Goal: Task Accomplishment & Management: Complete application form

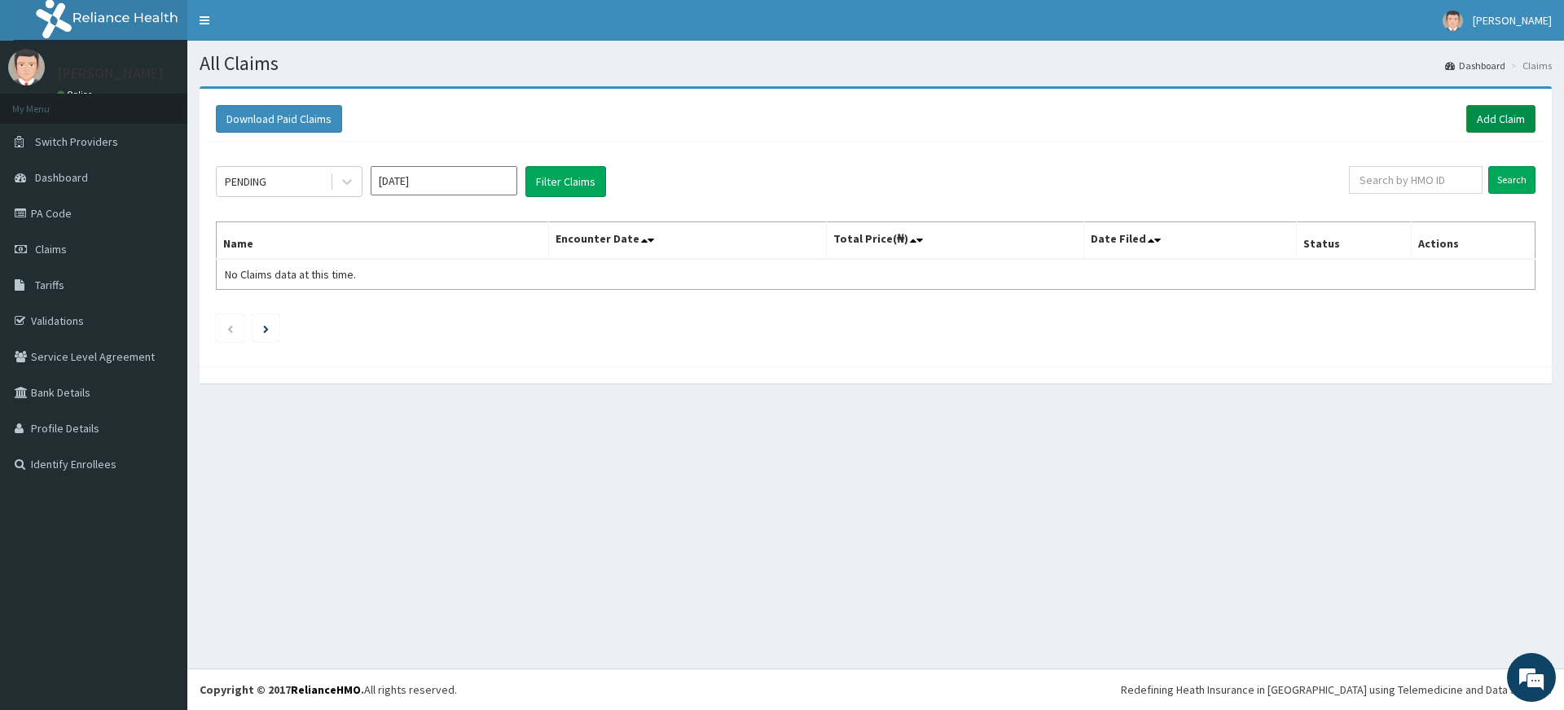
click at [1504, 110] on link "Add Claim" at bounding box center [1500, 119] width 69 height 28
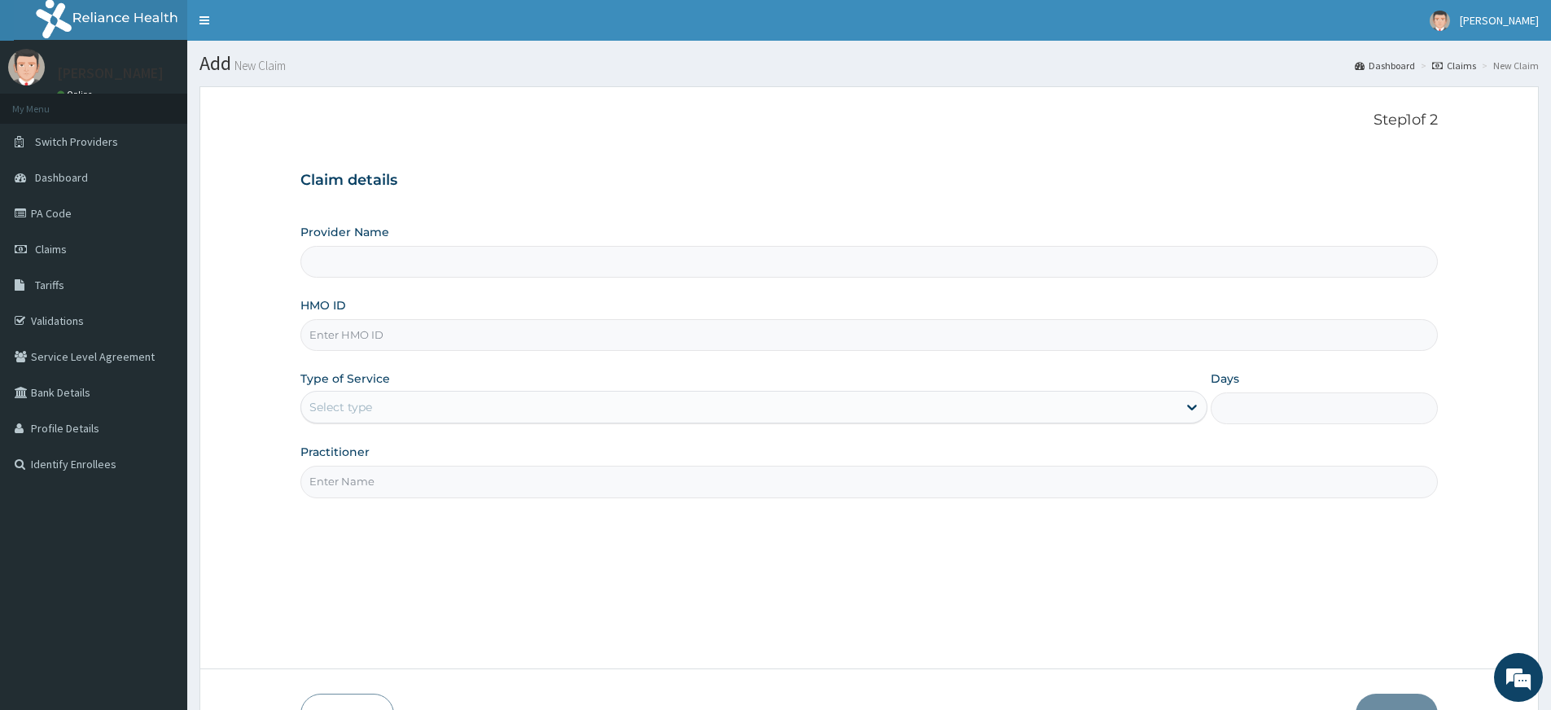
click at [380, 494] on input "Practitioner" at bounding box center [869, 482] width 1138 height 32
type input "pure fitness africa"
type input "Pure Fitness Africa | Lekki (fka Fitness Central)"
type input "1"
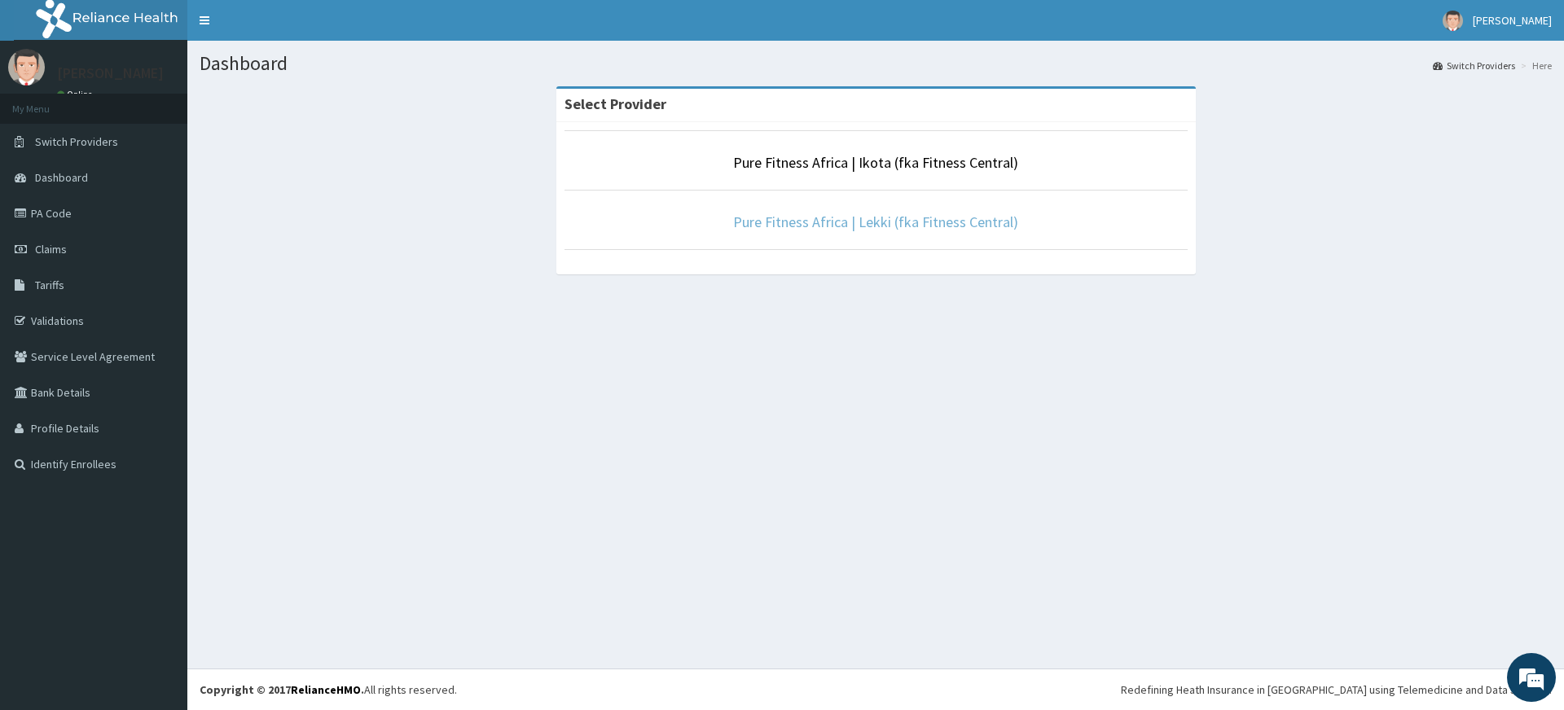
click at [926, 226] on link "Pure Fitness Africa | Lekki (fka Fitness Central)" at bounding box center [875, 222] width 285 height 19
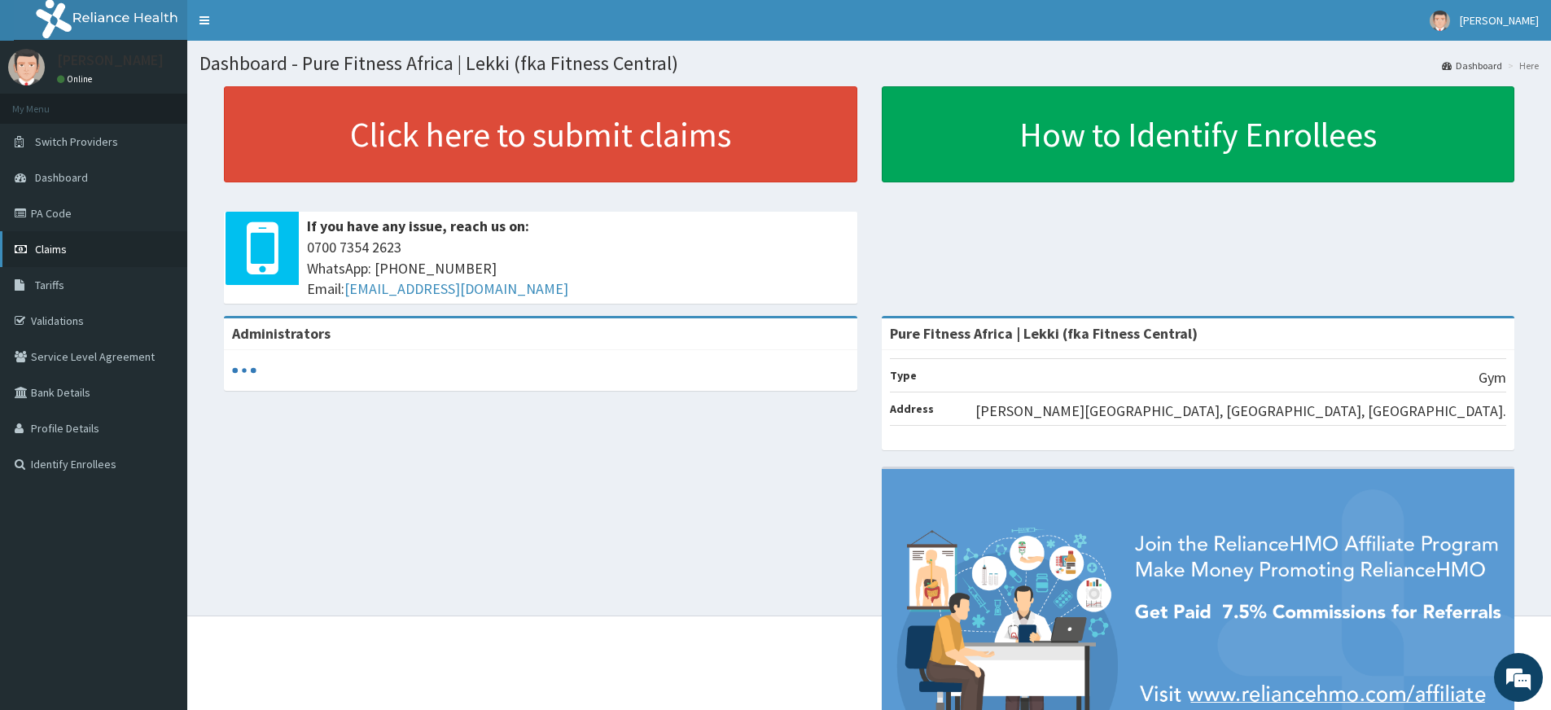
click at [67, 253] on link "Claims" at bounding box center [93, 249] width 187 height 36
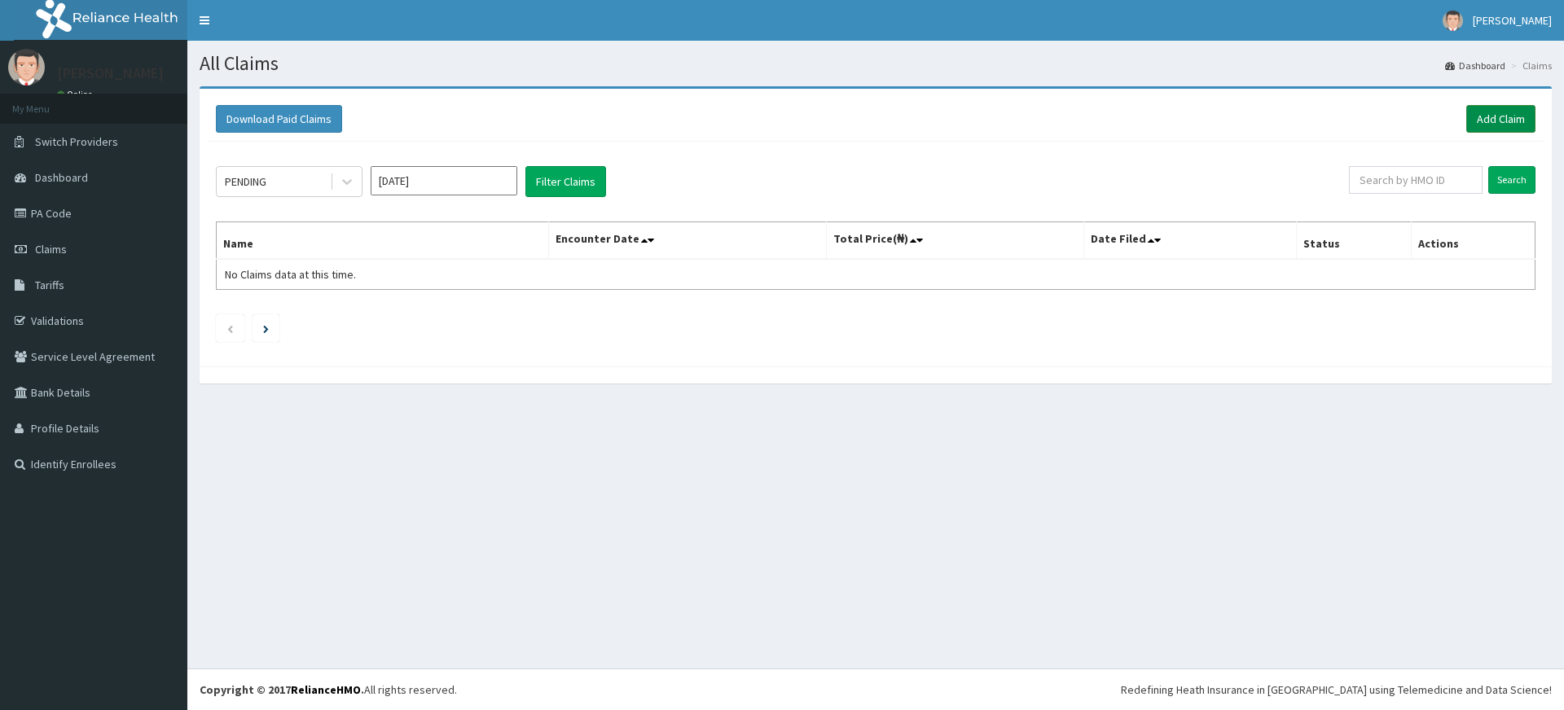
click at [1501, 111] on link "Add Claim" at bounding box center [1500, 119] width 69 height 28
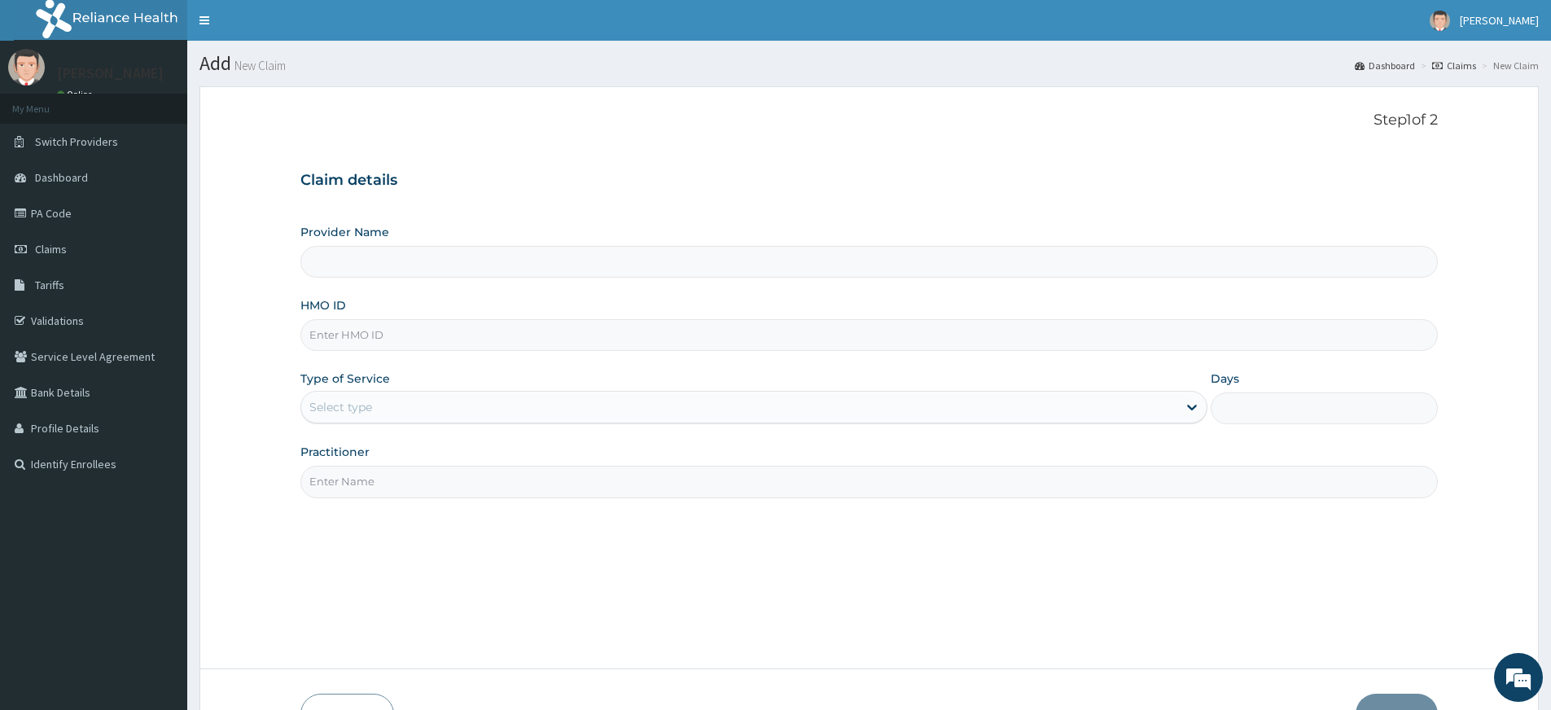
click at [391, 472] on input "Practitioner" at bounding box center [869, 482] width 1138 height 32
type input "pure fitness africa"
type input "Pure Fitness Africa | Lekki (fka Fitness Central)"
type input "1"
click at [402, 339] on input "HMO ID" at bounding box center [869, 335] width 1138 height 32
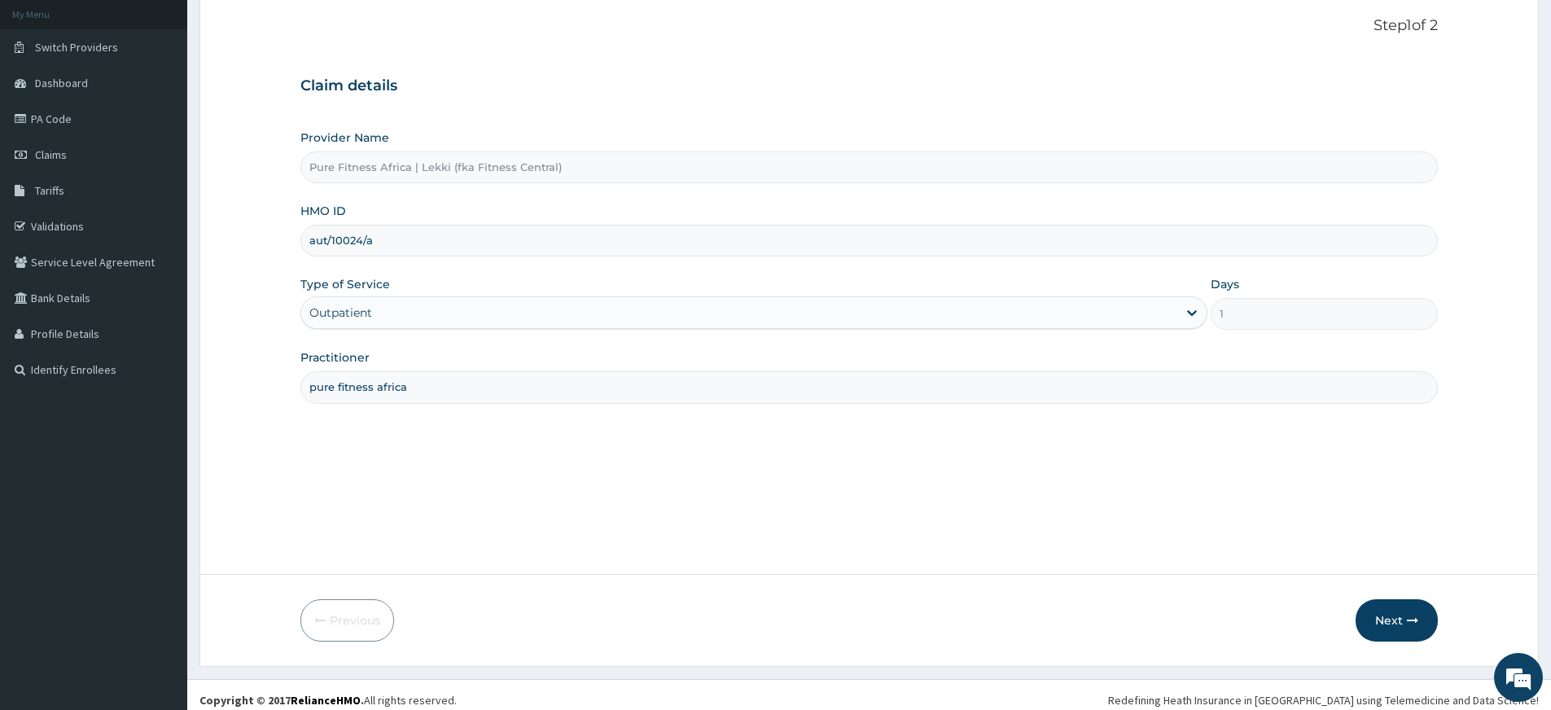
scroll to position [105, 0]
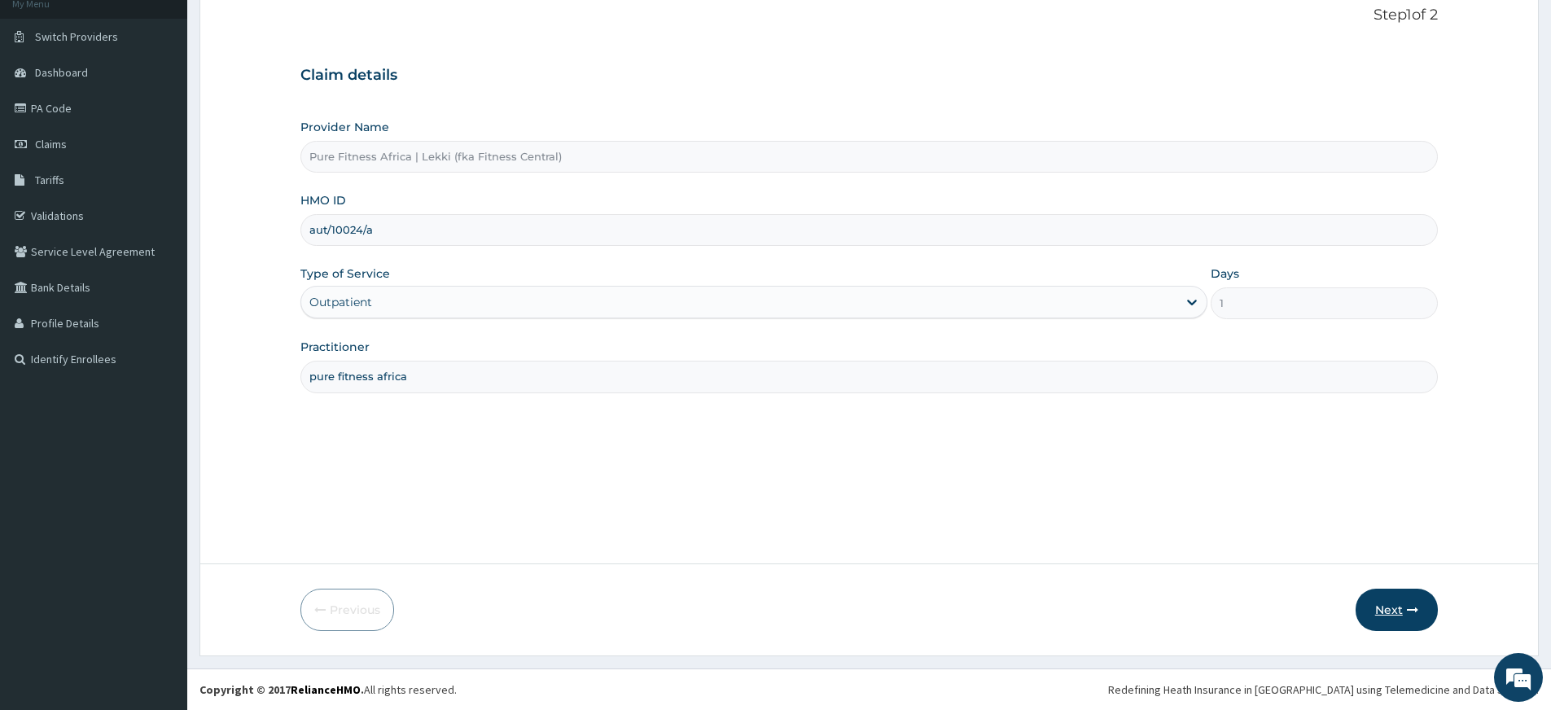
type input "aut/10024/a"
click at [1405, 601] on button "Next" at bounding box center [1397, 610] width 82 height 42
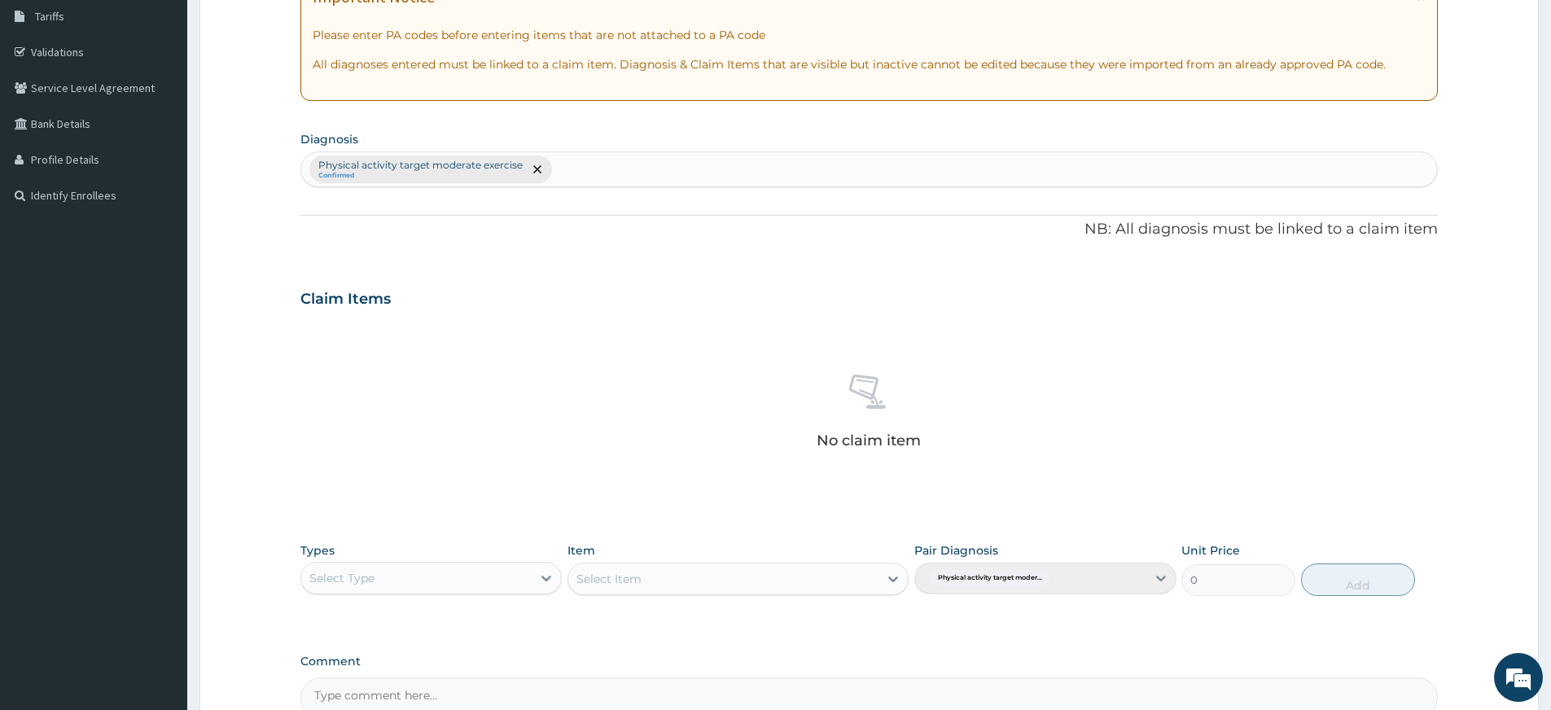
scroll to position [448, 0]
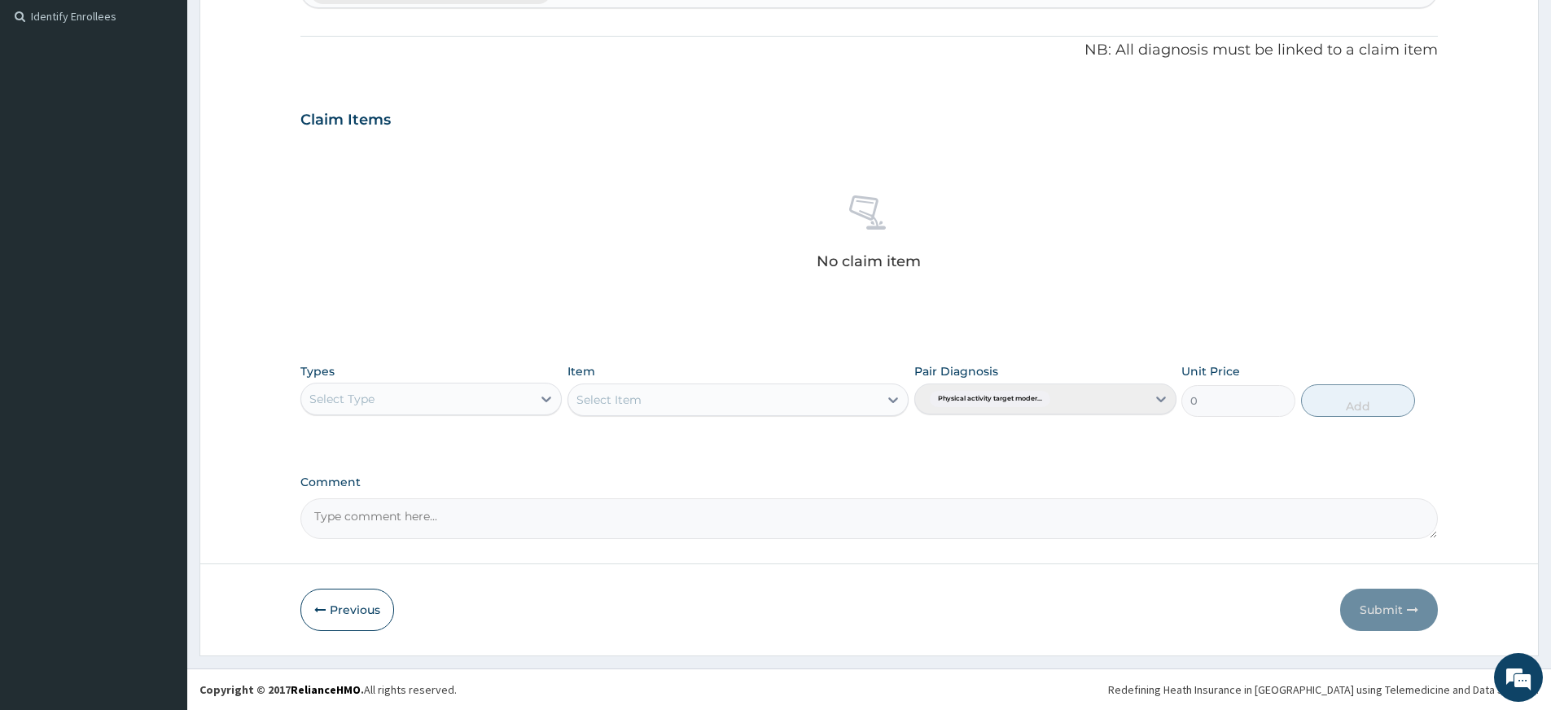
click at [340, 416] on div "Types Select Type" at bounding box center [430, 390] width 261 height 54
click at [358, 403] on div "Select Type" at bounding box center [341, 399] width 65 height 16
click at [417, 647] on div "Gym" at bounding box center [430, 648] width 261 height 29
click at [720, 399] on div "Select Item" at bounding box center [738, 400] width 341 height 33
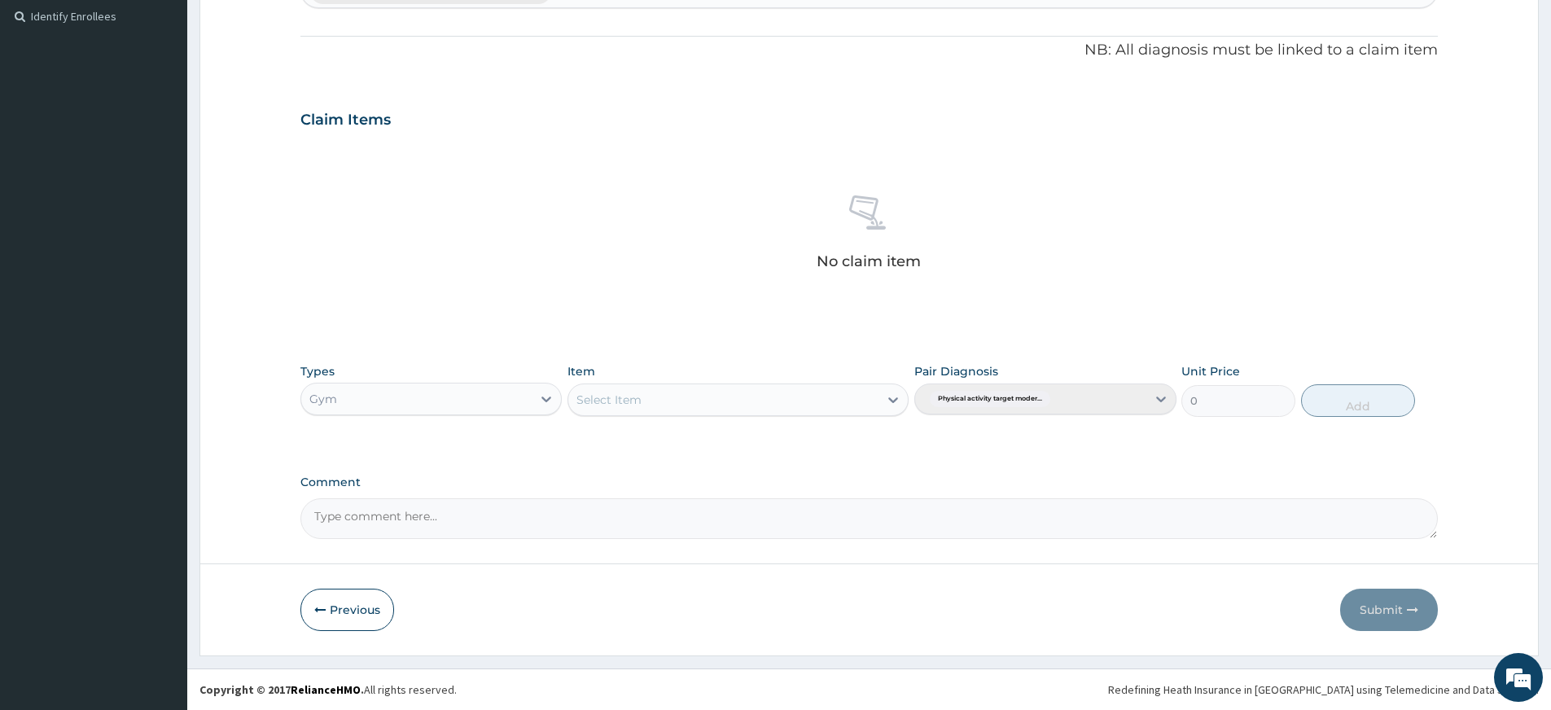
click at [734, 392] on div "Select Item" at bounding box center [723, 400] width 310 height 26
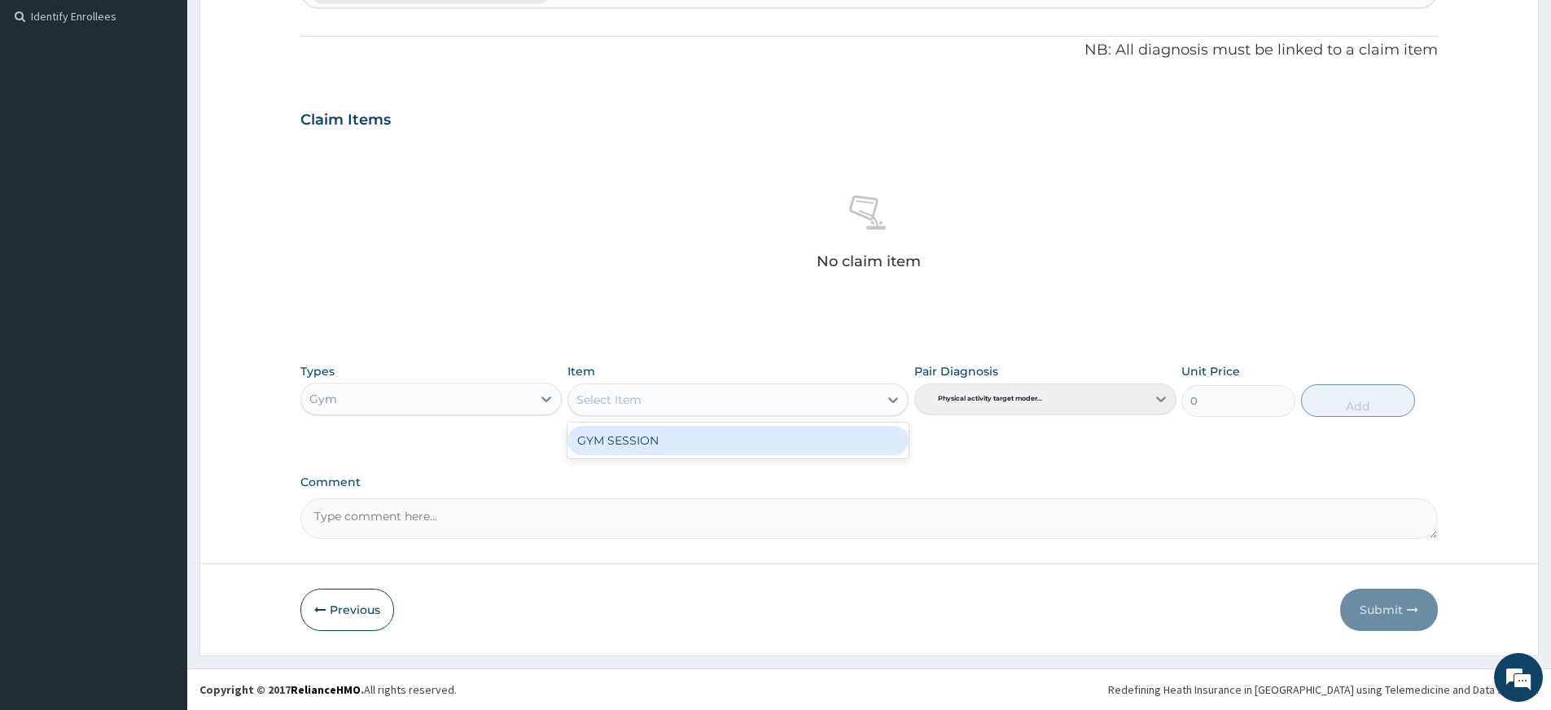
click at [744, 446] on div "GYM SESSION" at bounding box center [738, 440] width 341 height 29
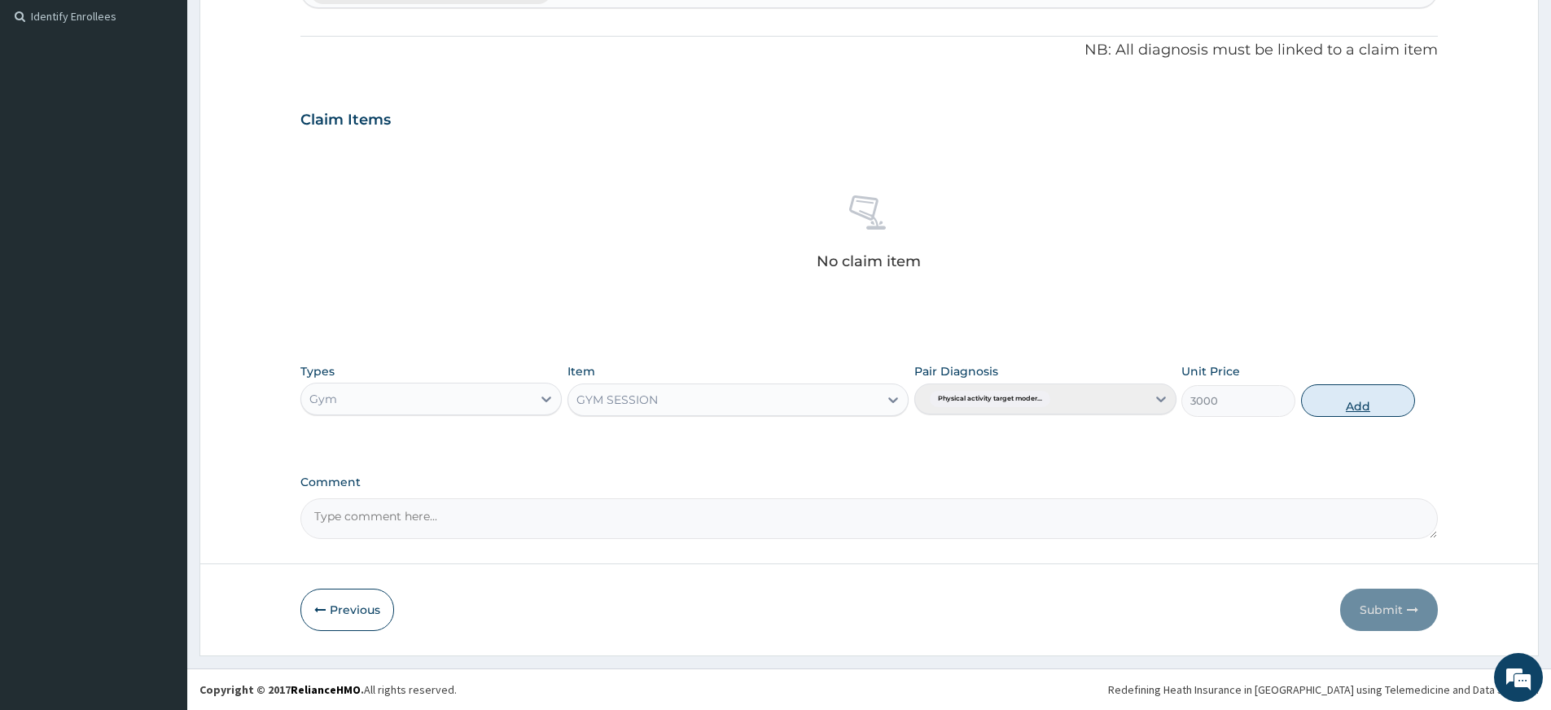
click at [1366, 404] on button "Add" at bounding box center [1358, 400] width 114 height 33
type input "0"
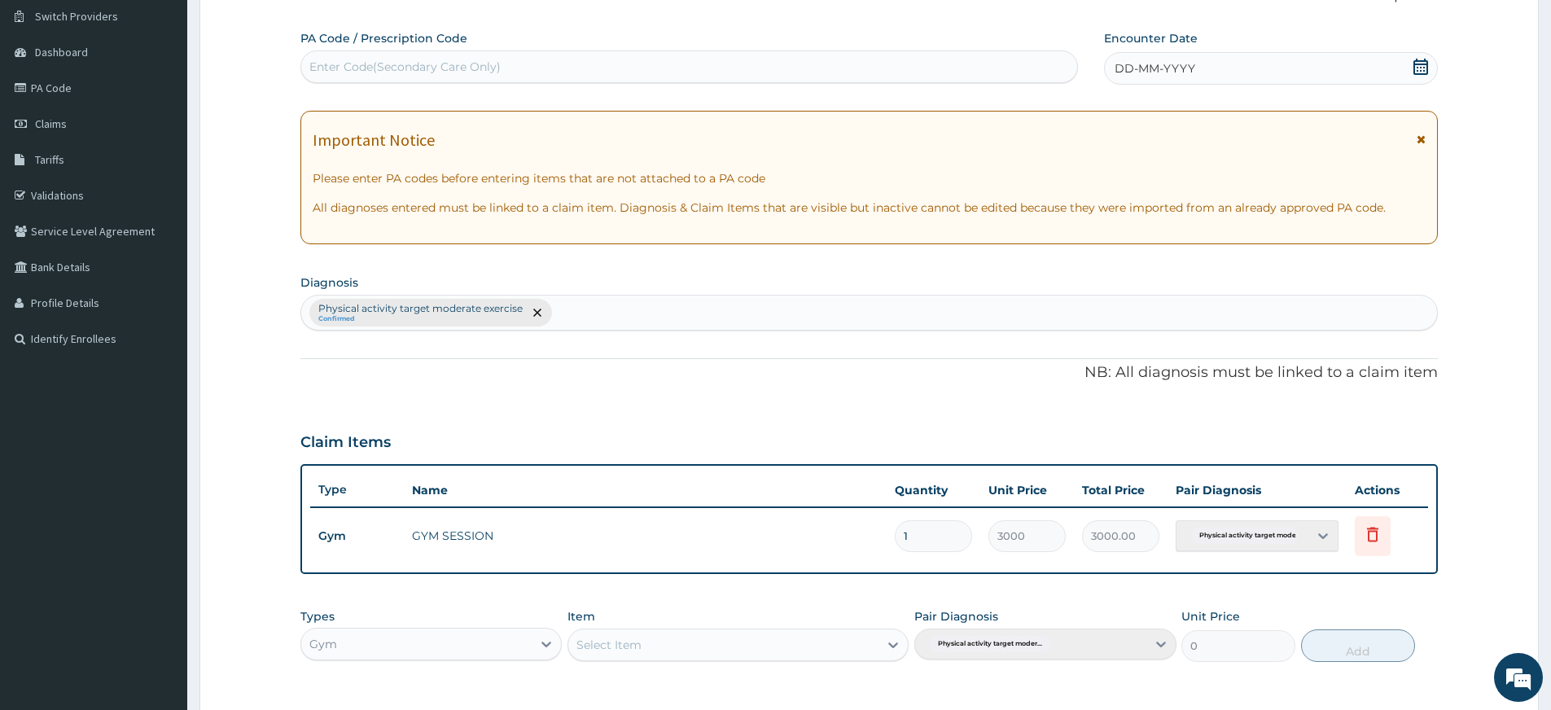
scroll to position [0, 0]
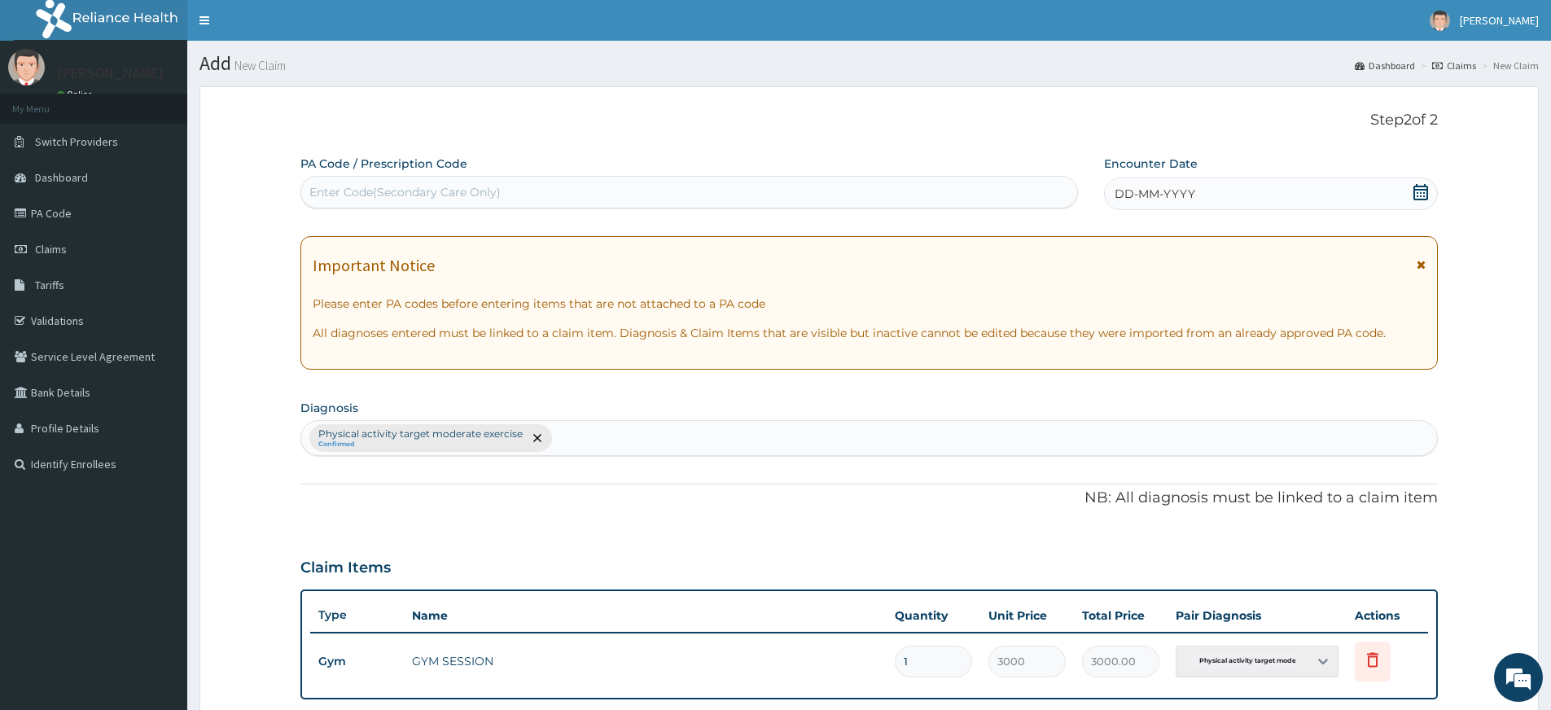
click at [1142, 205] on div "DD-MM-YYYY" at bounding box center [1270, 194] width 333 height 33
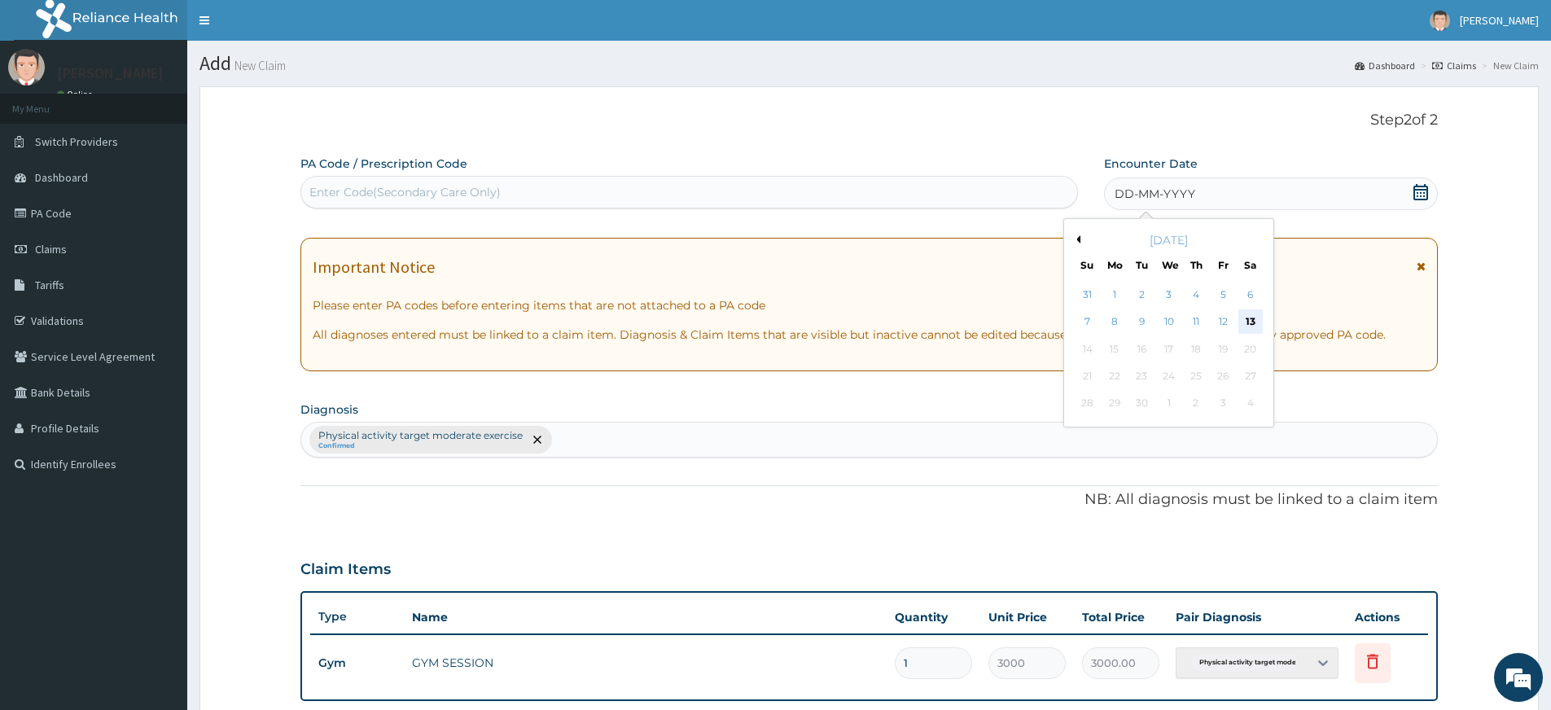
click at [1246, 316] on div "13" at bounding box center [1251, 322] width 24 height 24
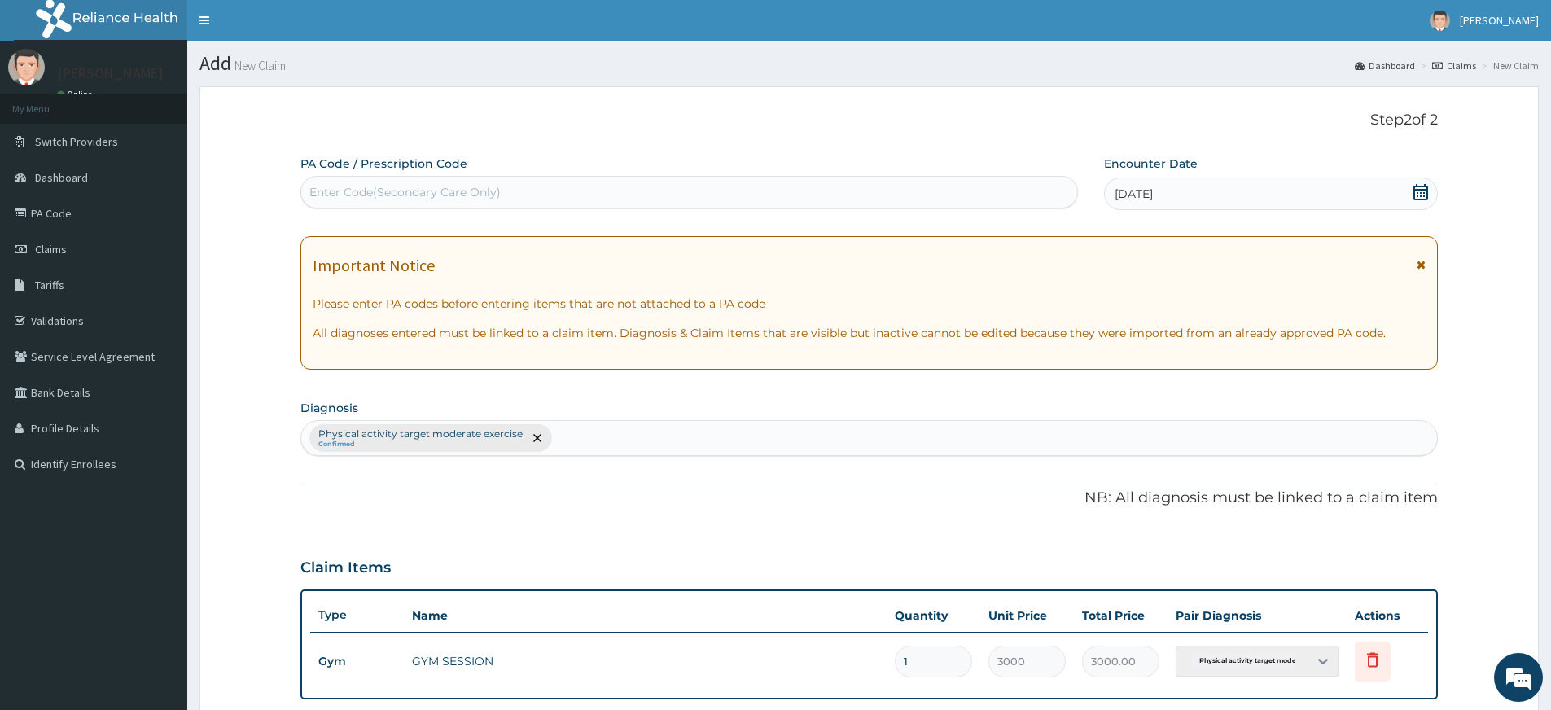
click at [1033, 188] on div "Enter Code(Secondary Care Only)" at bounding box center [689, 192] width 776 height 26
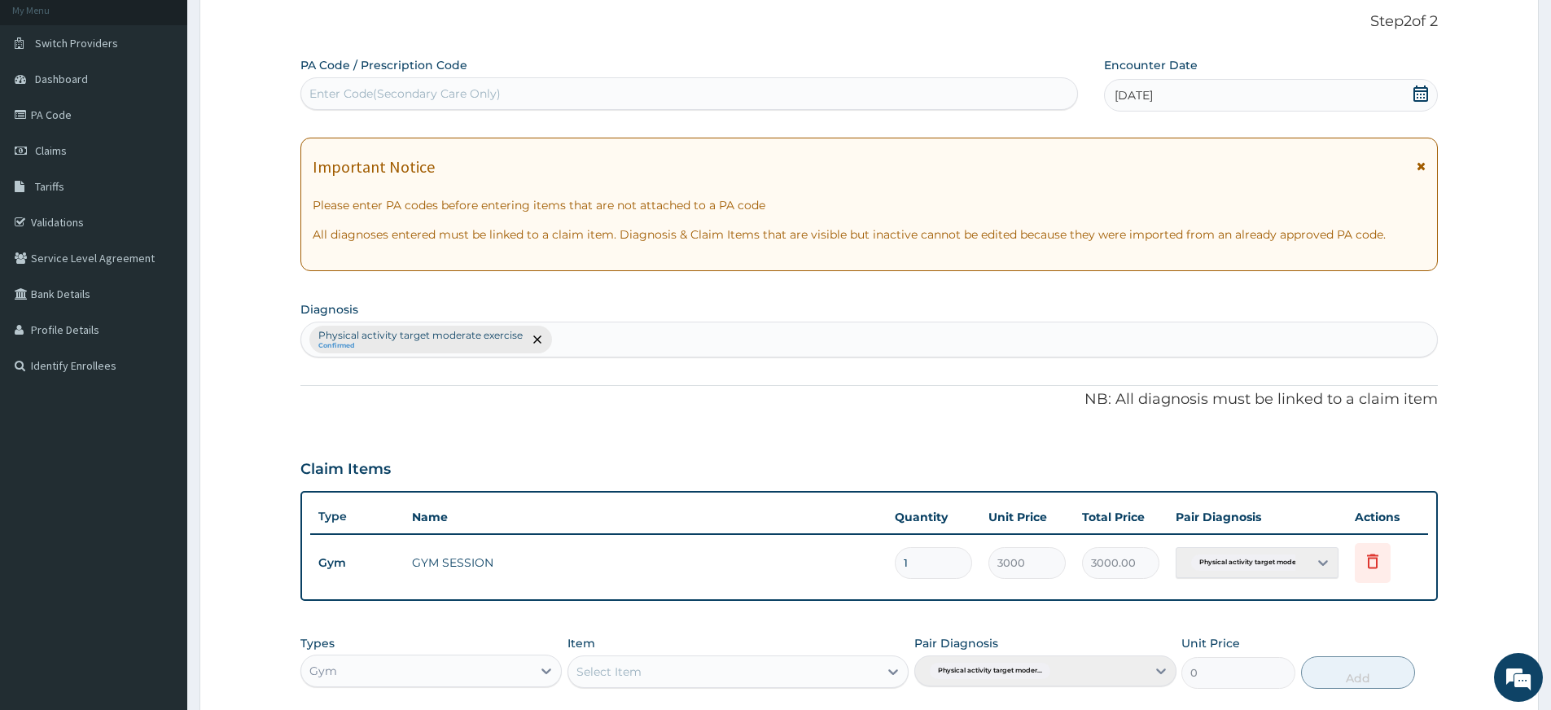
scroll to position [50, 0]
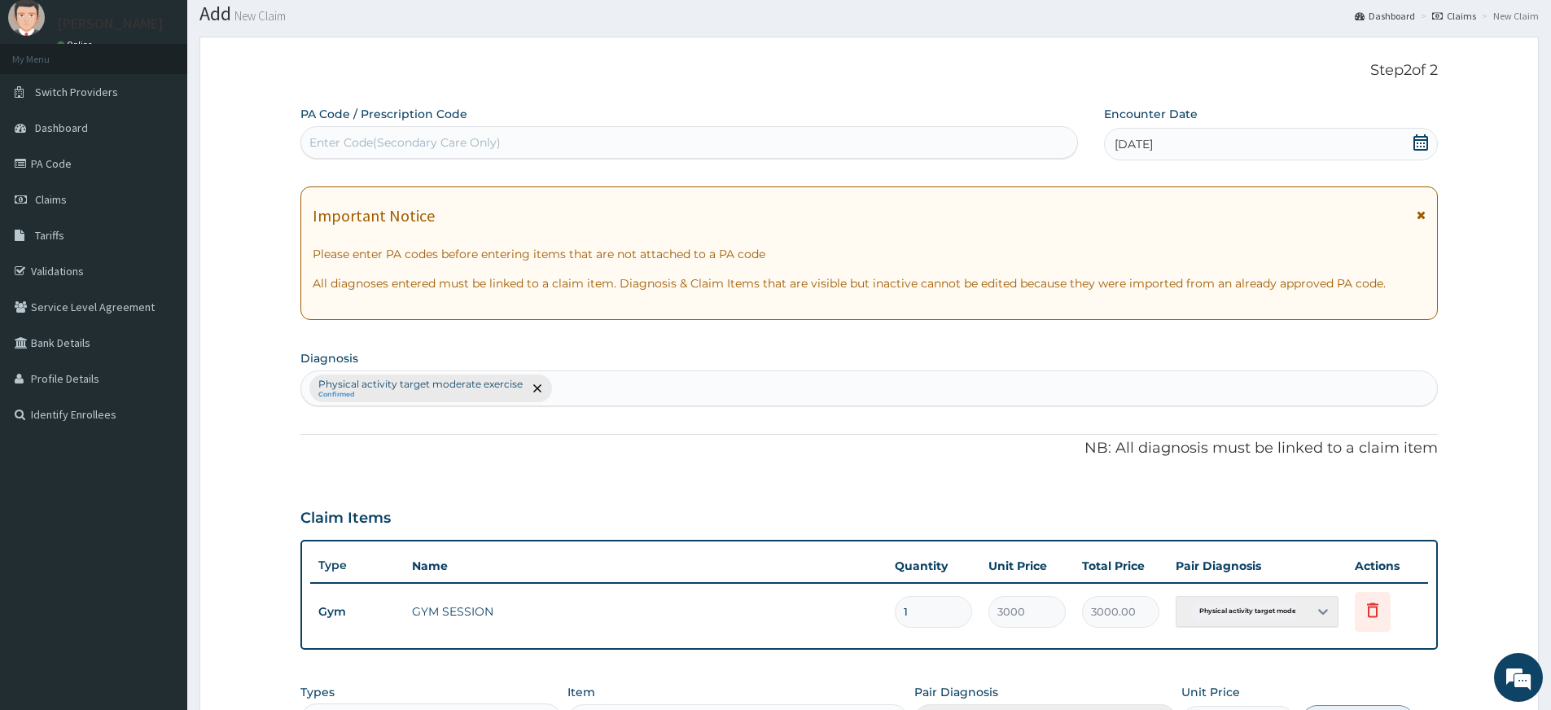
click at [646, 148] on div "Enter Code(Secondary Care Only)" at bounding box center [689, 142] width 776 height 26
type input "F"
type input "PA/FAD25E"
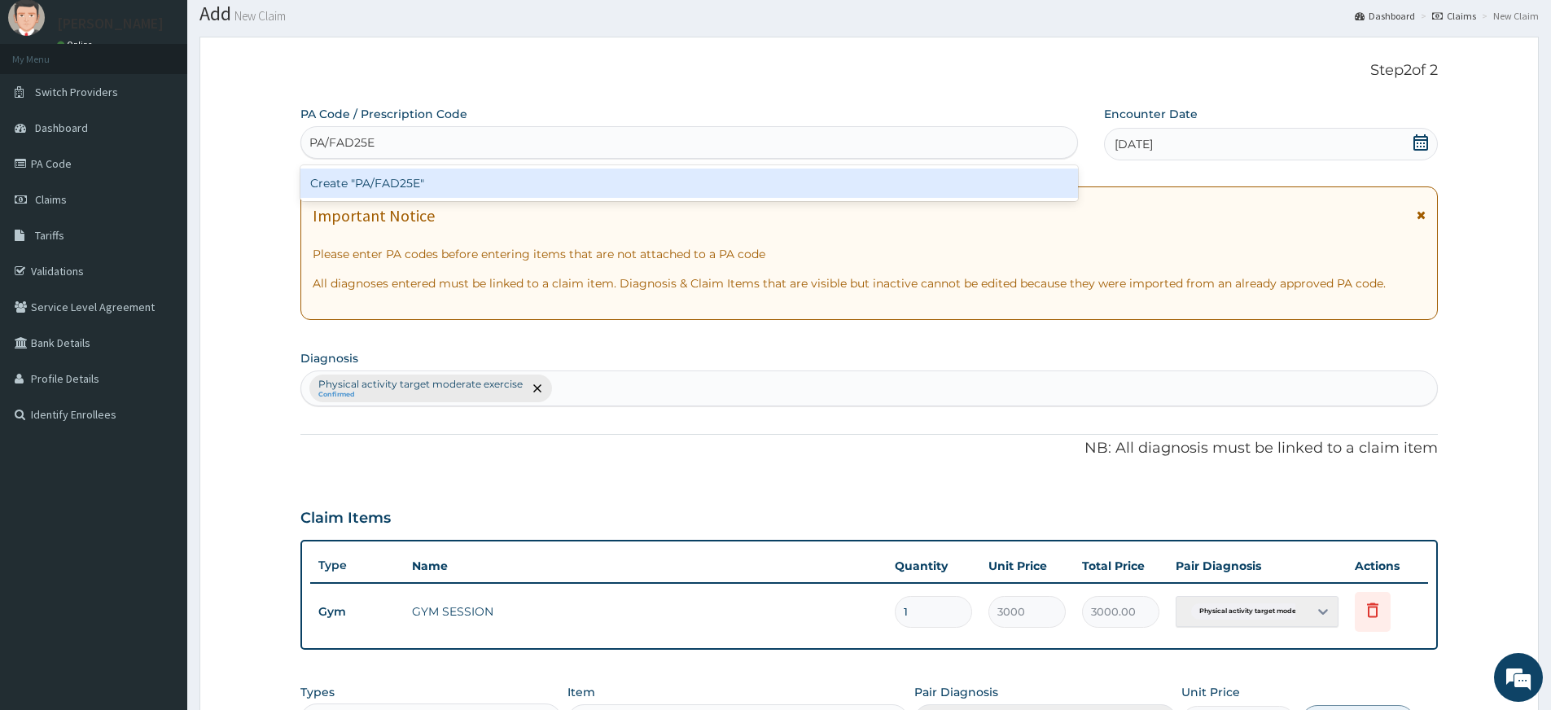
click at [647, 177] on div "Create "PA/FAD25E"" at bounding box center [689, 183] width 778 height 29
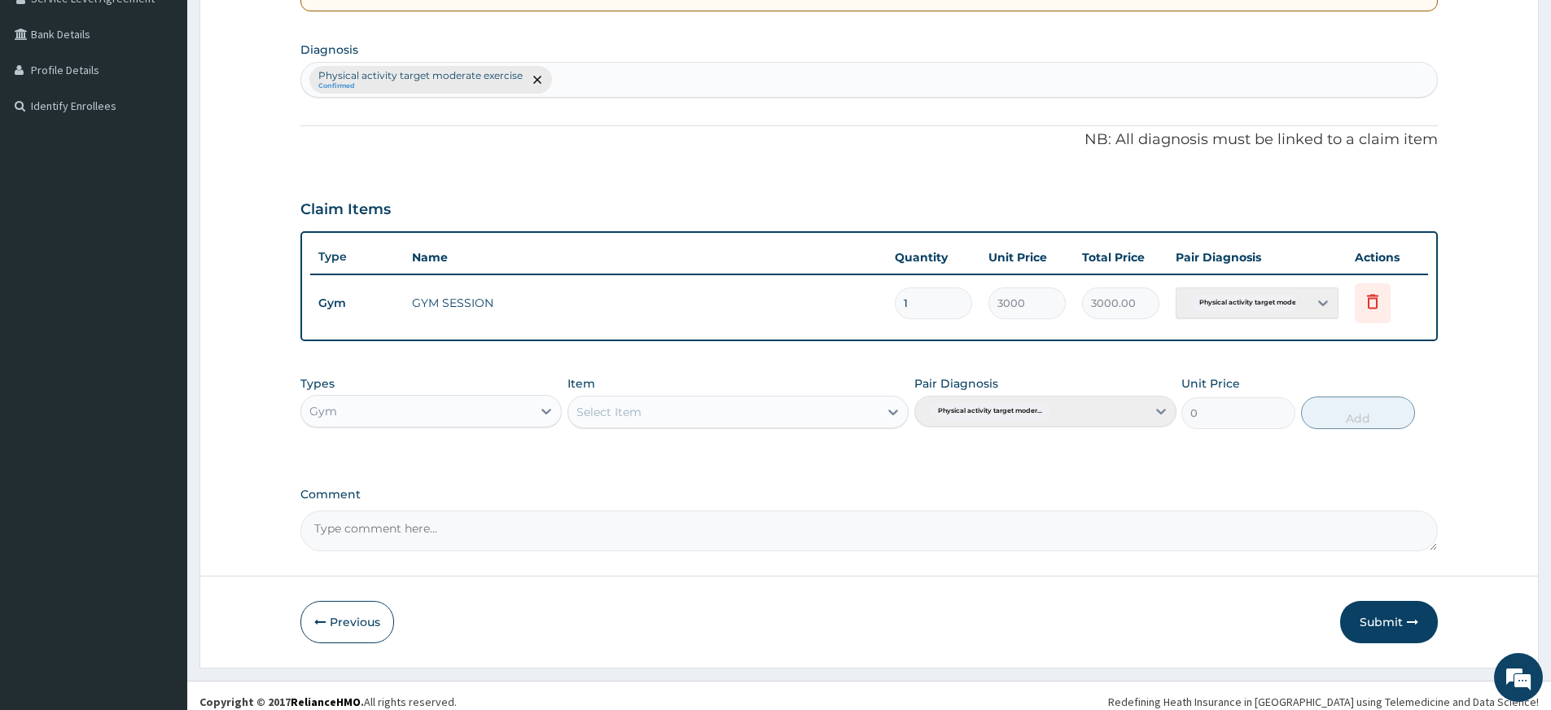
scroll to position [371, 0]
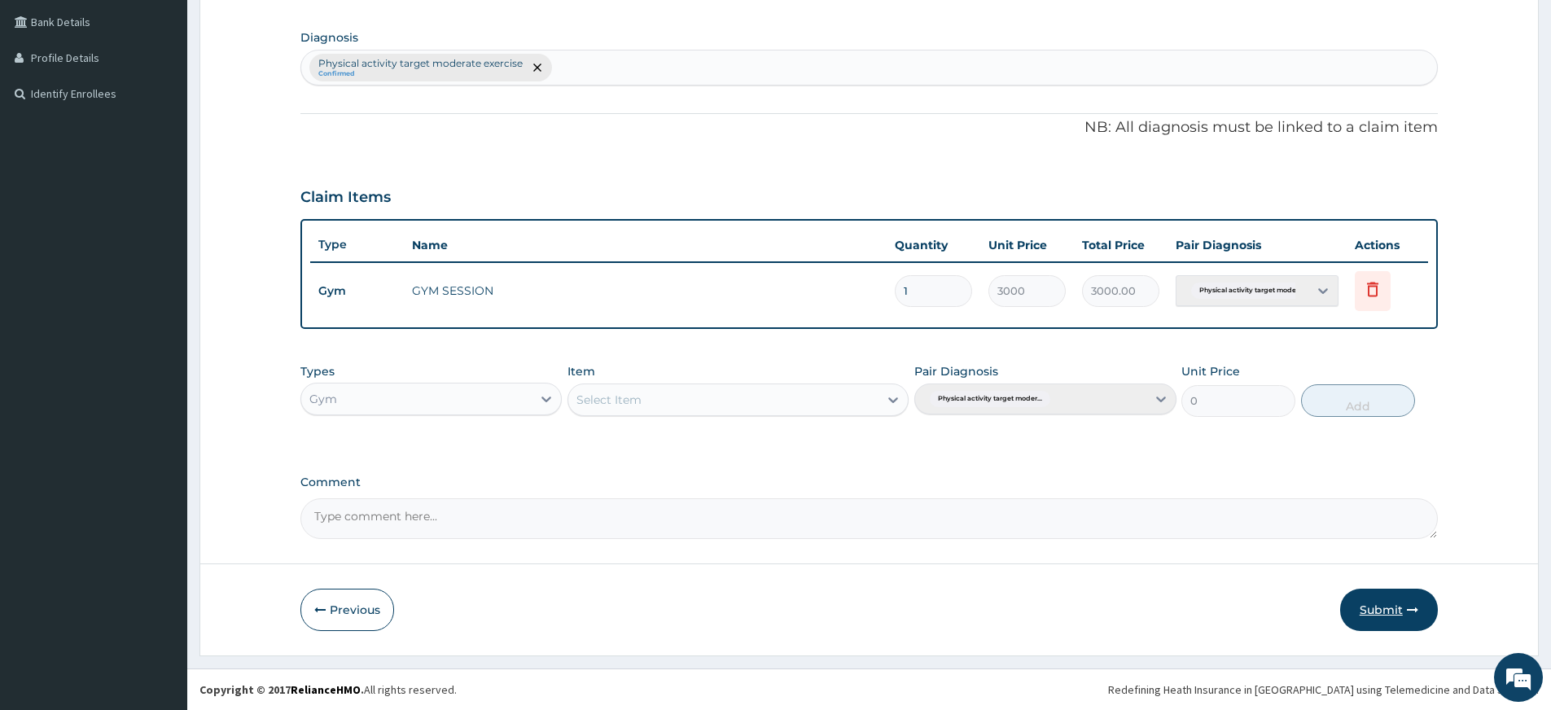
click at [1414, 603] on button "Submit" at bounding box center [1389, 610] width 98 height 42
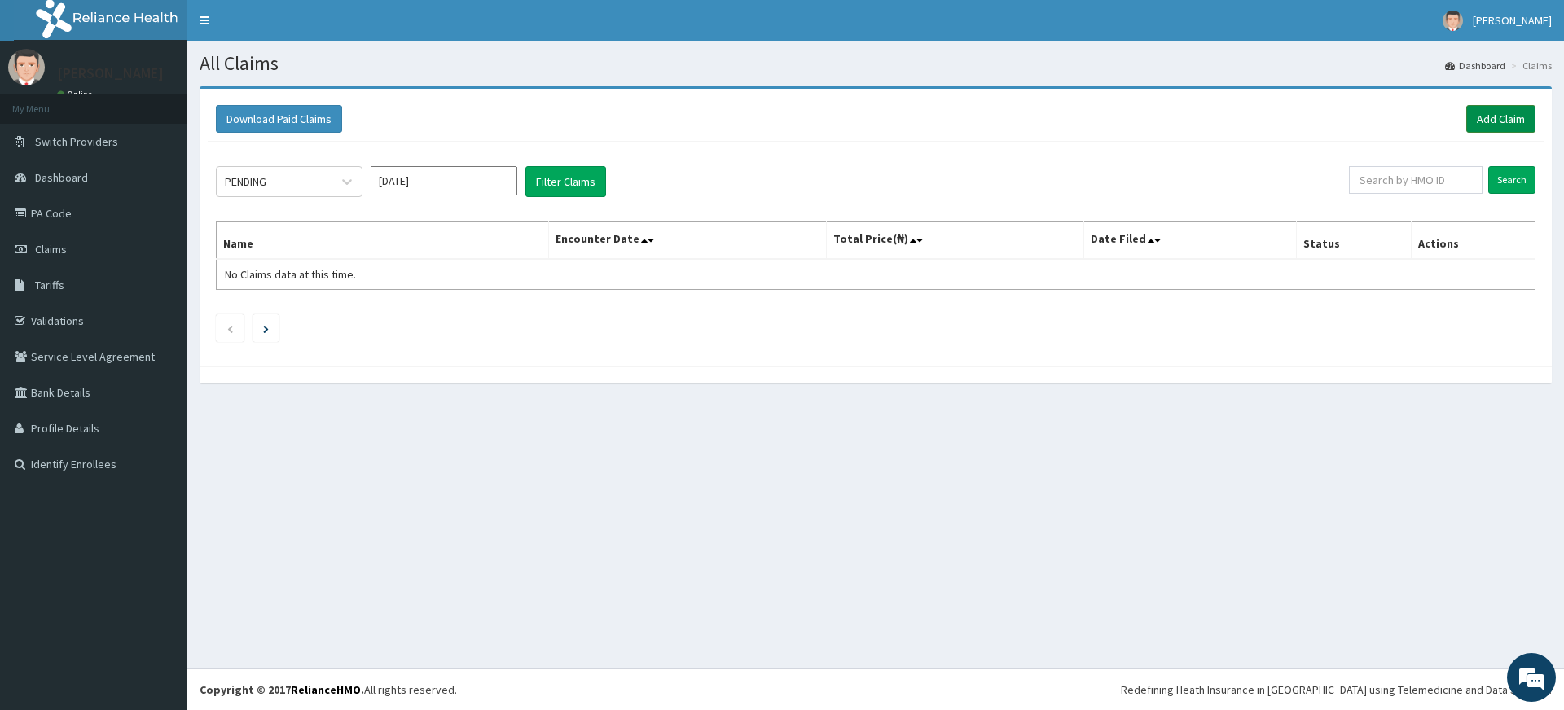
click at [1519, 109] on link "Add Claim" at bounding box center [1500, 119] width 69 height 28
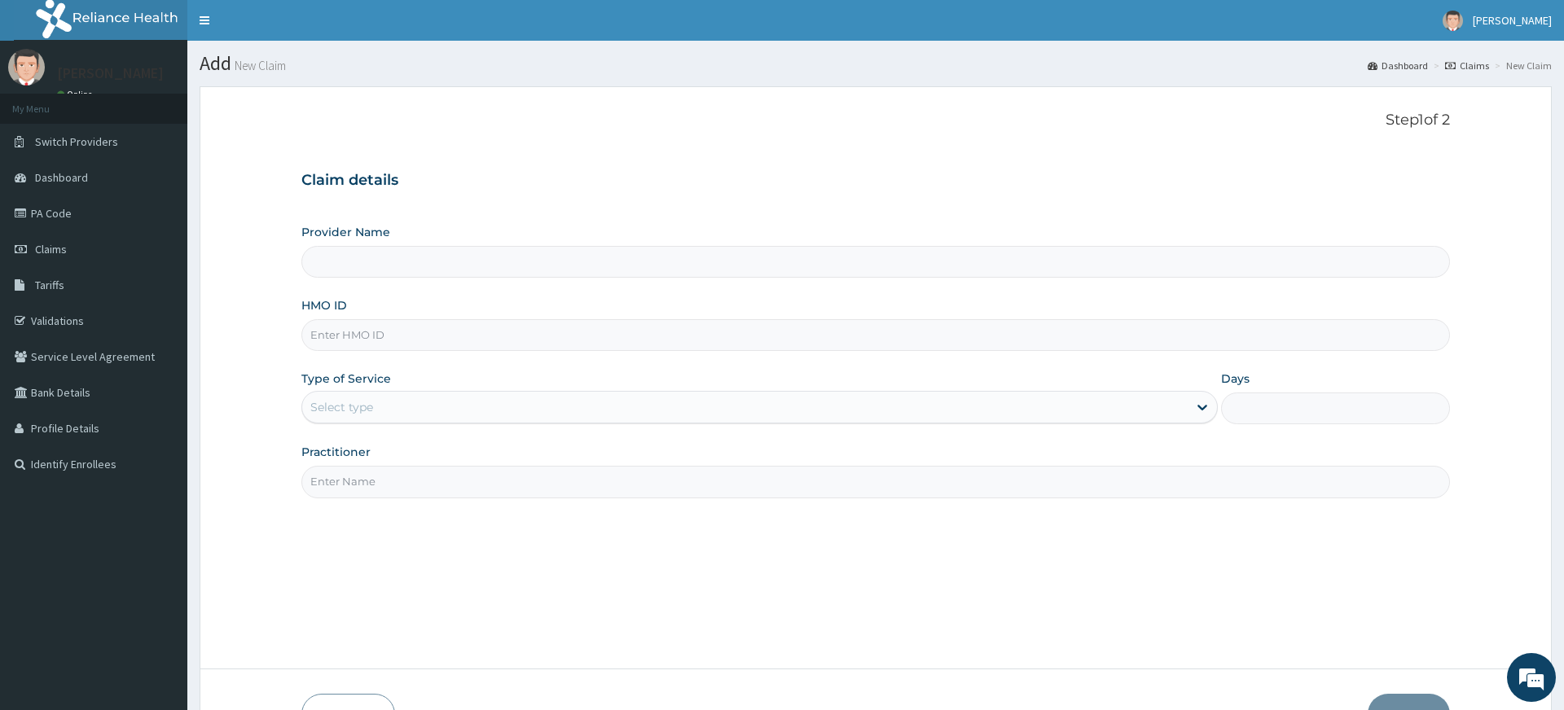
type input "Pure Fitness Africa | Lekki (fka Fitness Central)"
type input "1"
click at [386, 466] on input "Practitioner" at bounding box center [869, 482] width 1138 height 32
type input "pure fitness africa"
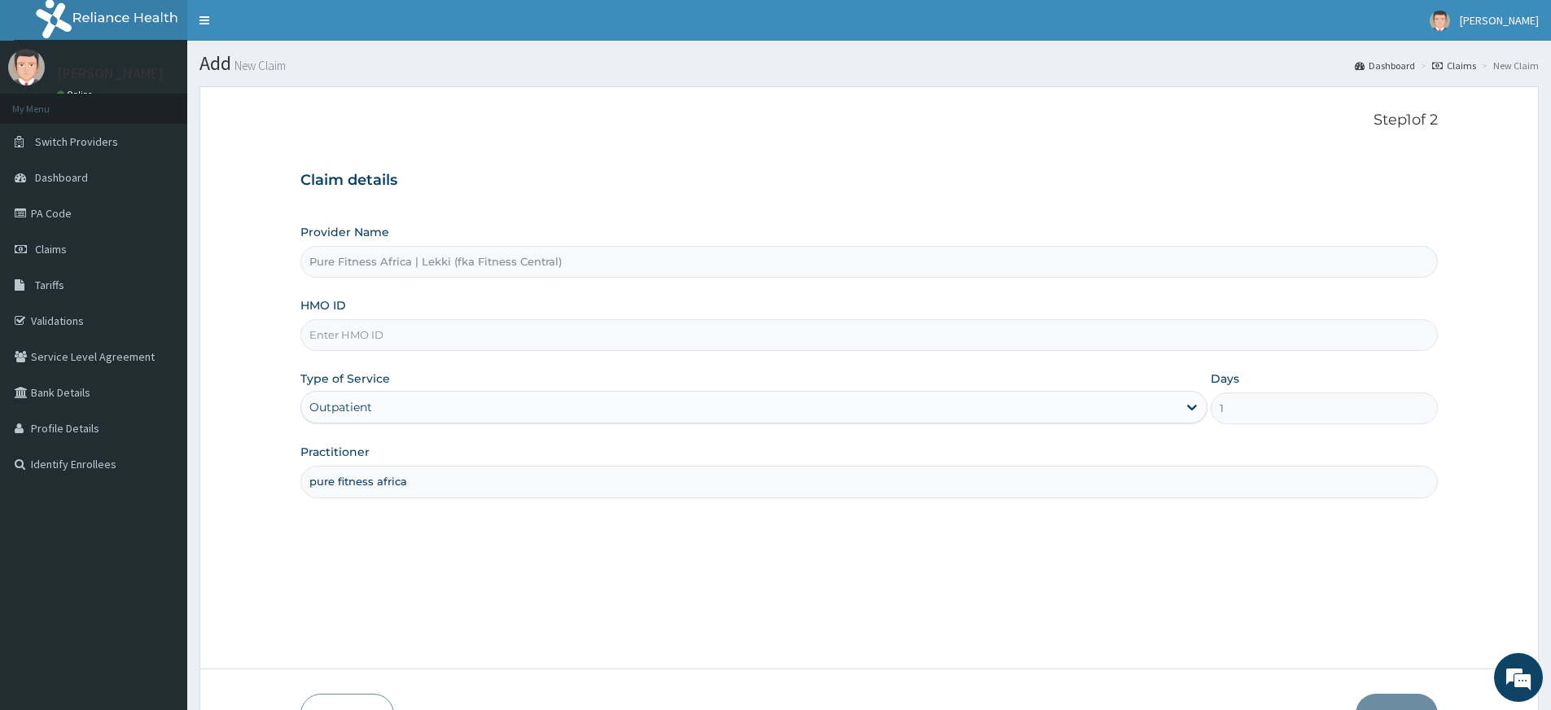
click at [436, 344] on input "HMO ID" at bounding box center [869, 335] width 1138 height 32
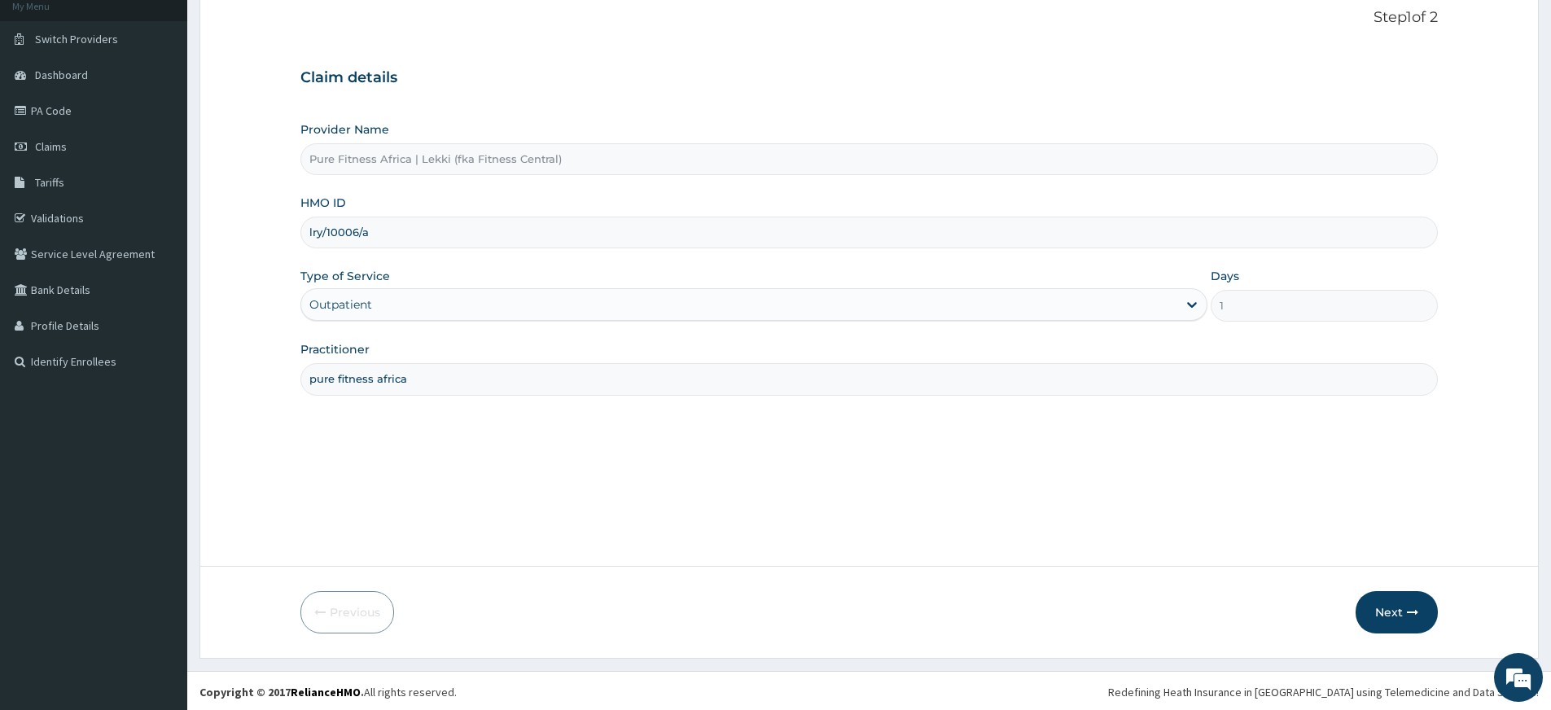
scroll to position [105, 0]
type input "lry/10006/a"
click at [1406, 603] on button "Next" at bounding box center [1397, 610] width 82 height 42
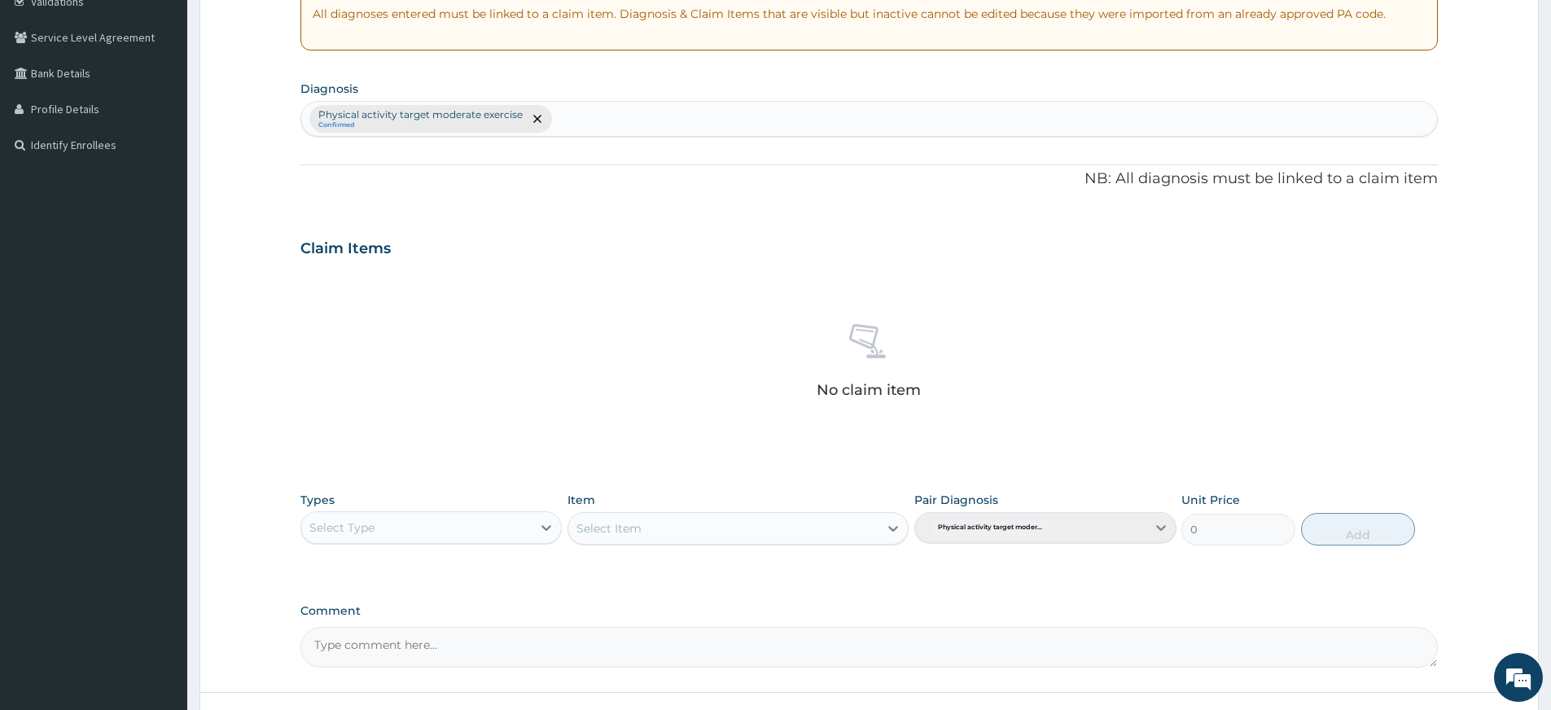
scroll to position [448, 0]
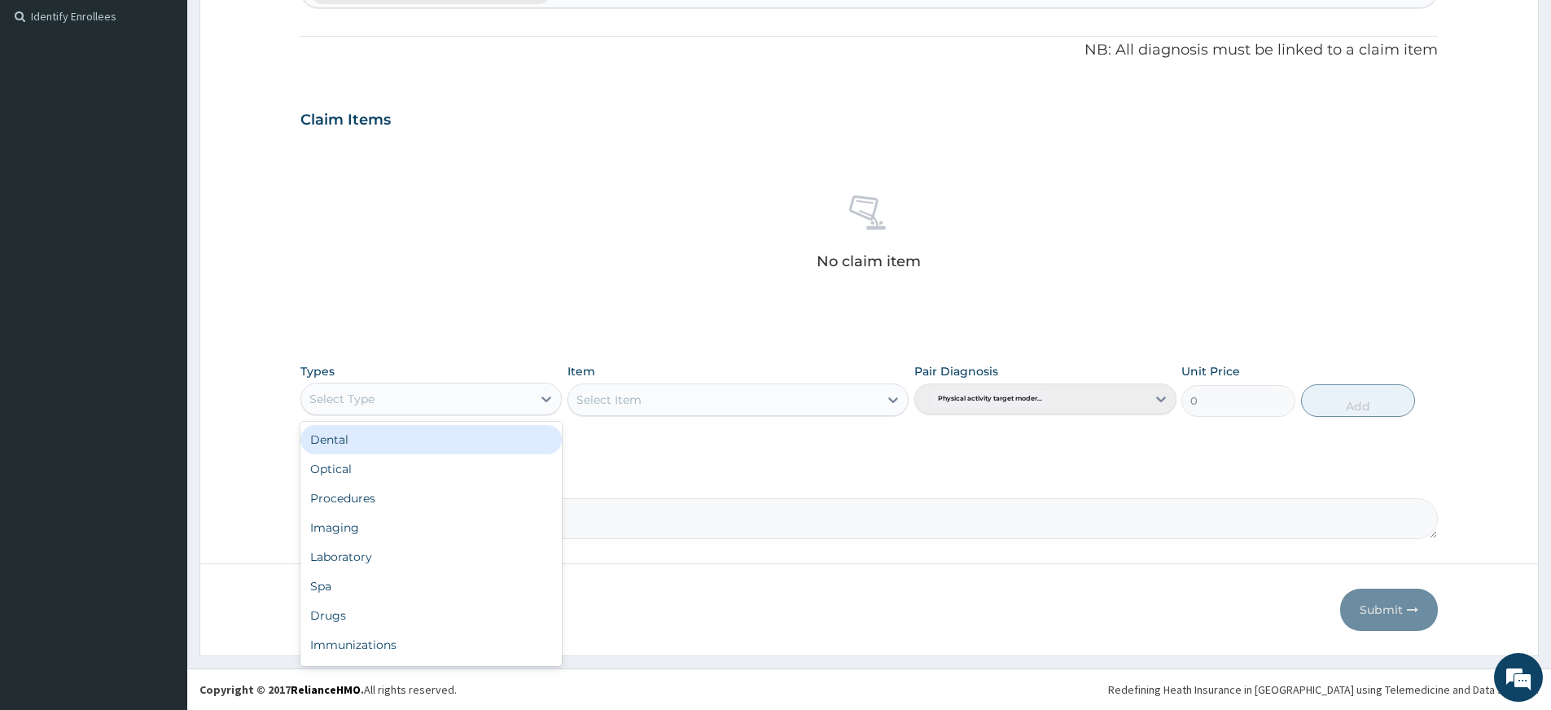
click at [474, 406] on div "Select Type" at bounding box center [416, 399] width 230 height 26
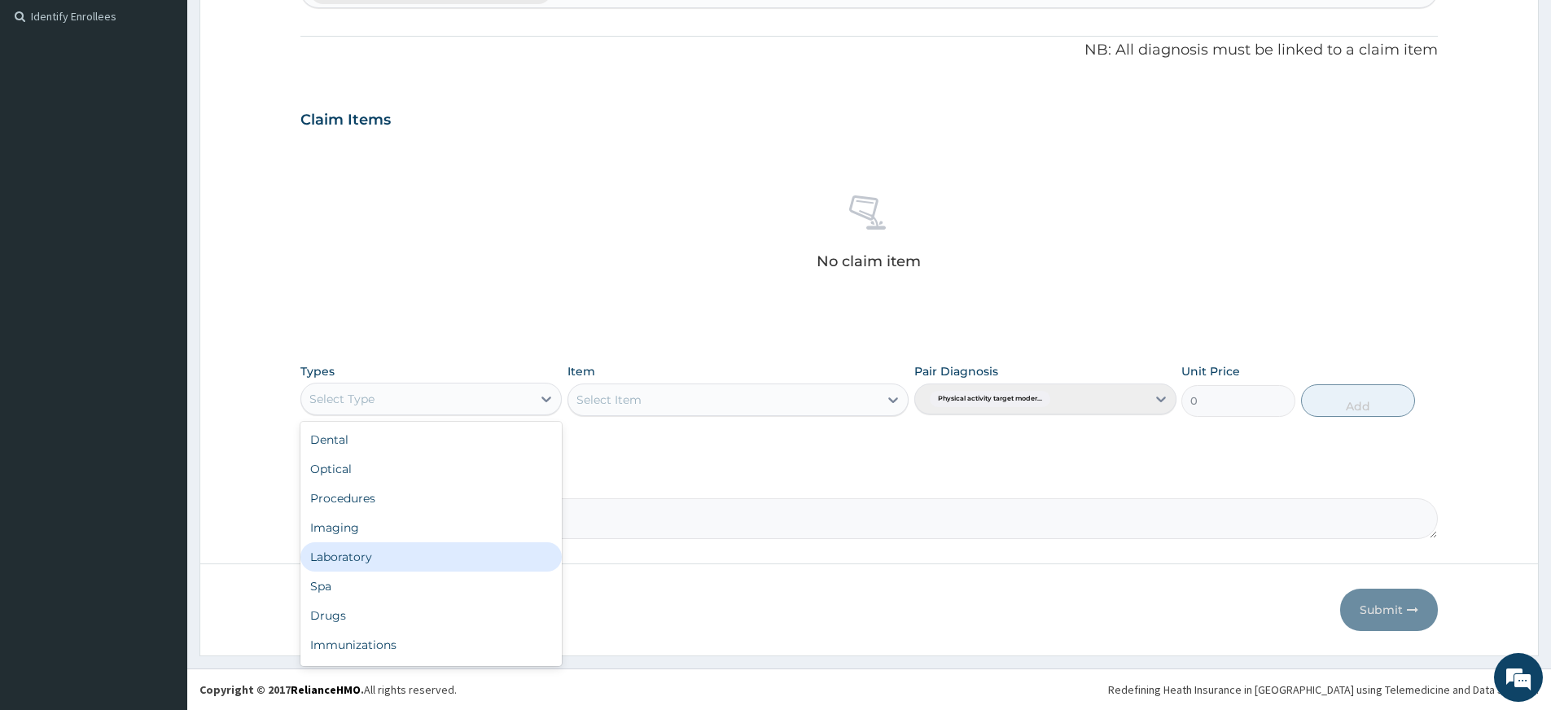
scroll to position [55, 0]
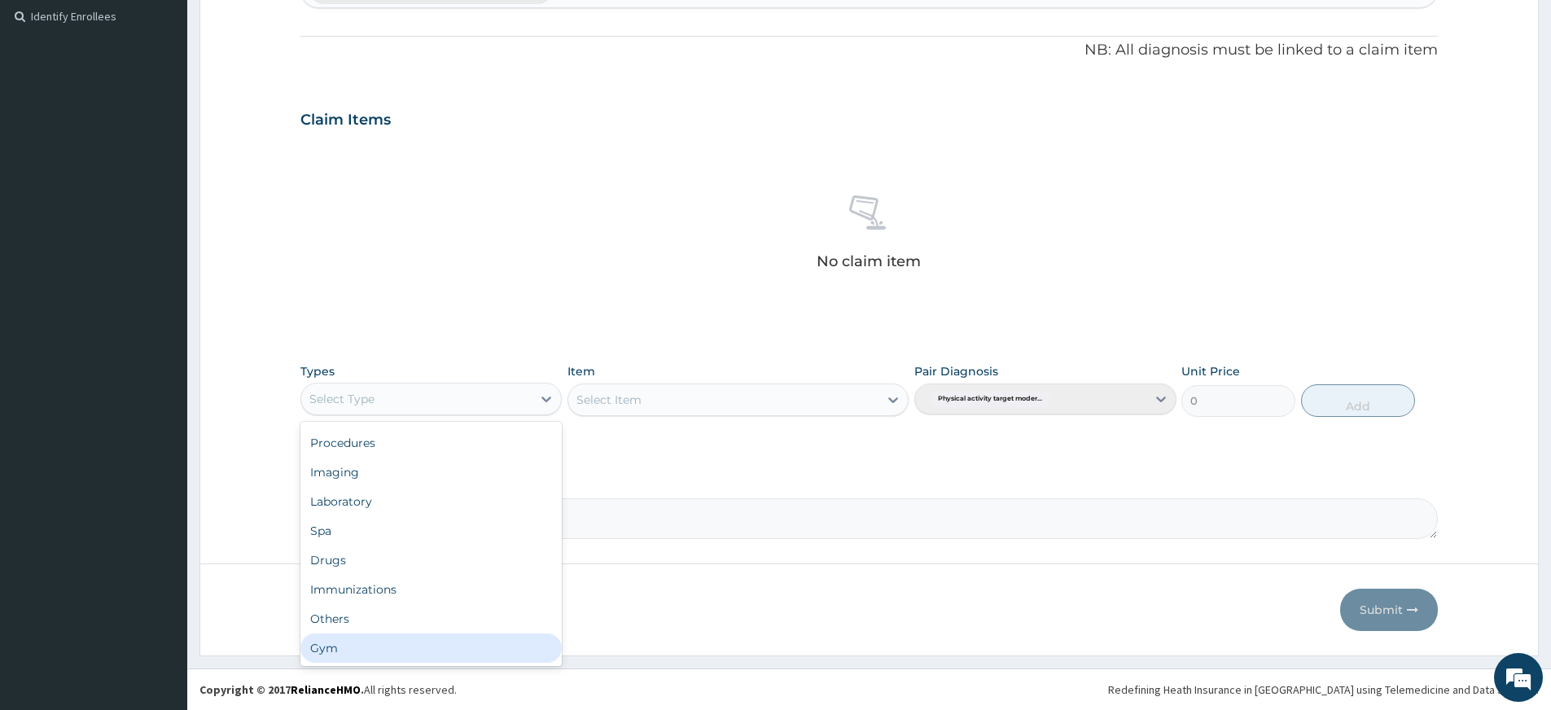
drag, startPoint x: 468, startPoint y: 636, endPoint x: 476, endPoint y: 644, distance: 11.5
click at [476, 644] on div "Gym" at bounding box center [430, 648] width 261 height 29
click at [750, 387] on div "Select Item" at bounding box center [723, 400] width 310 height 26
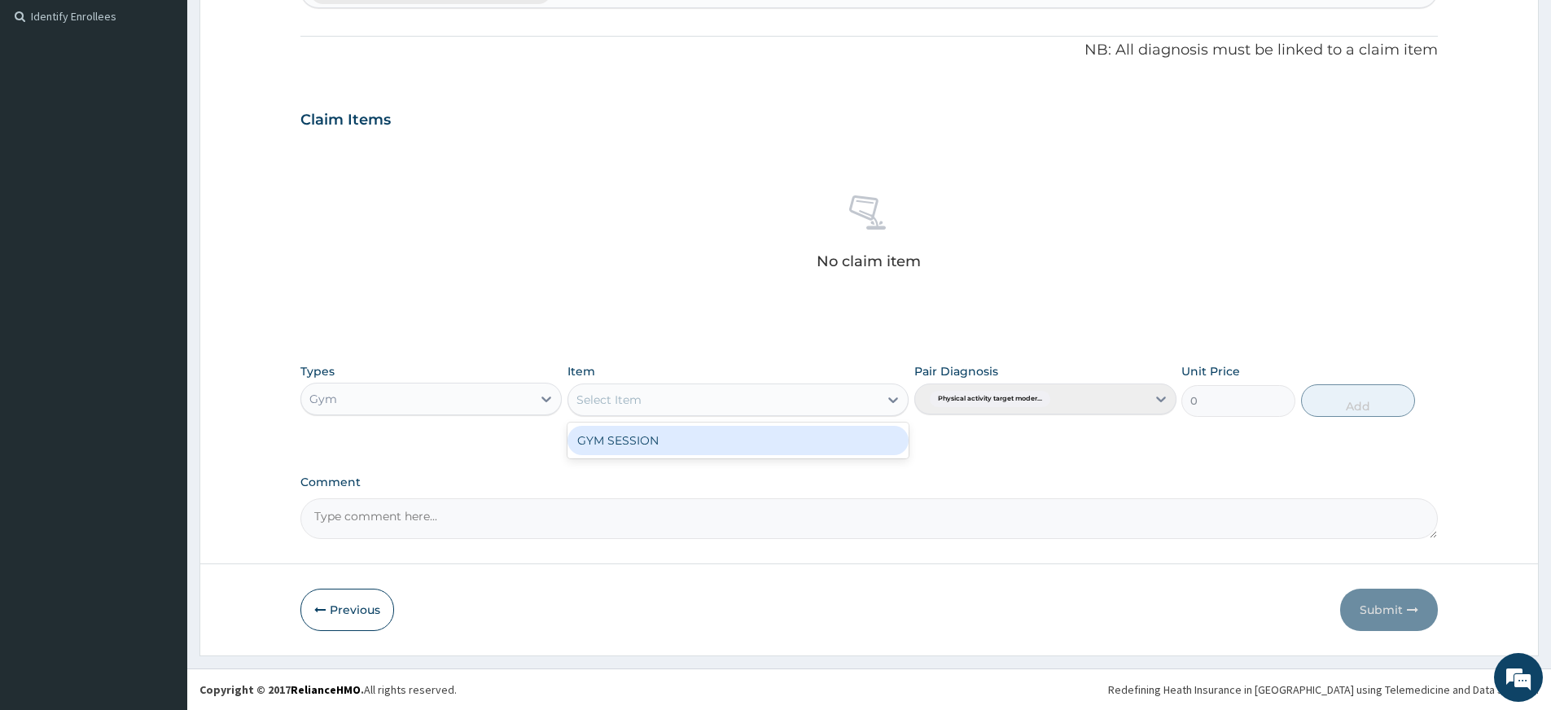
click at [765, 439] on div "GYM SESSION" at bounding box center [738, 440] width 341 height 29
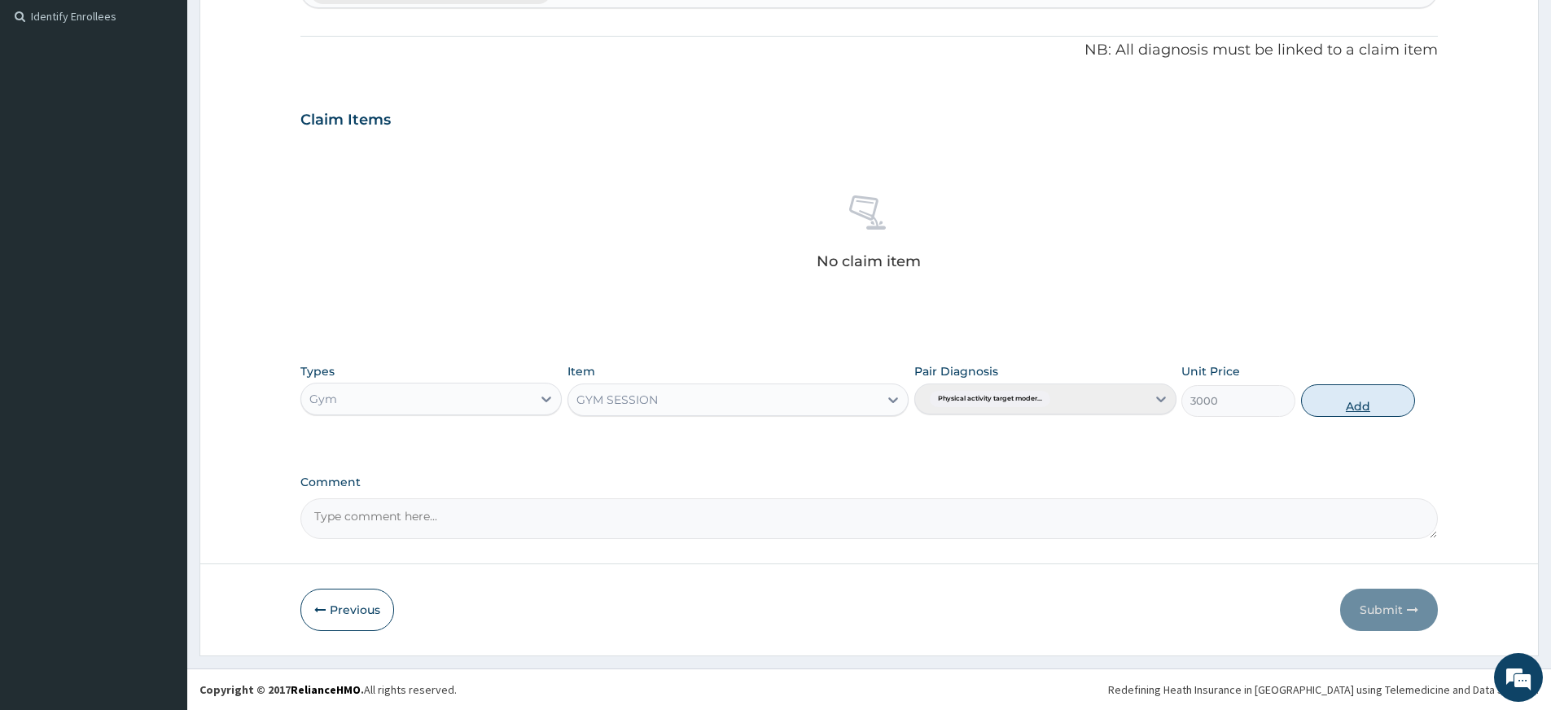
click at [1397, 395] on button "Add" at bounding box center [1358, 400] width 114 height 33
type input "0"
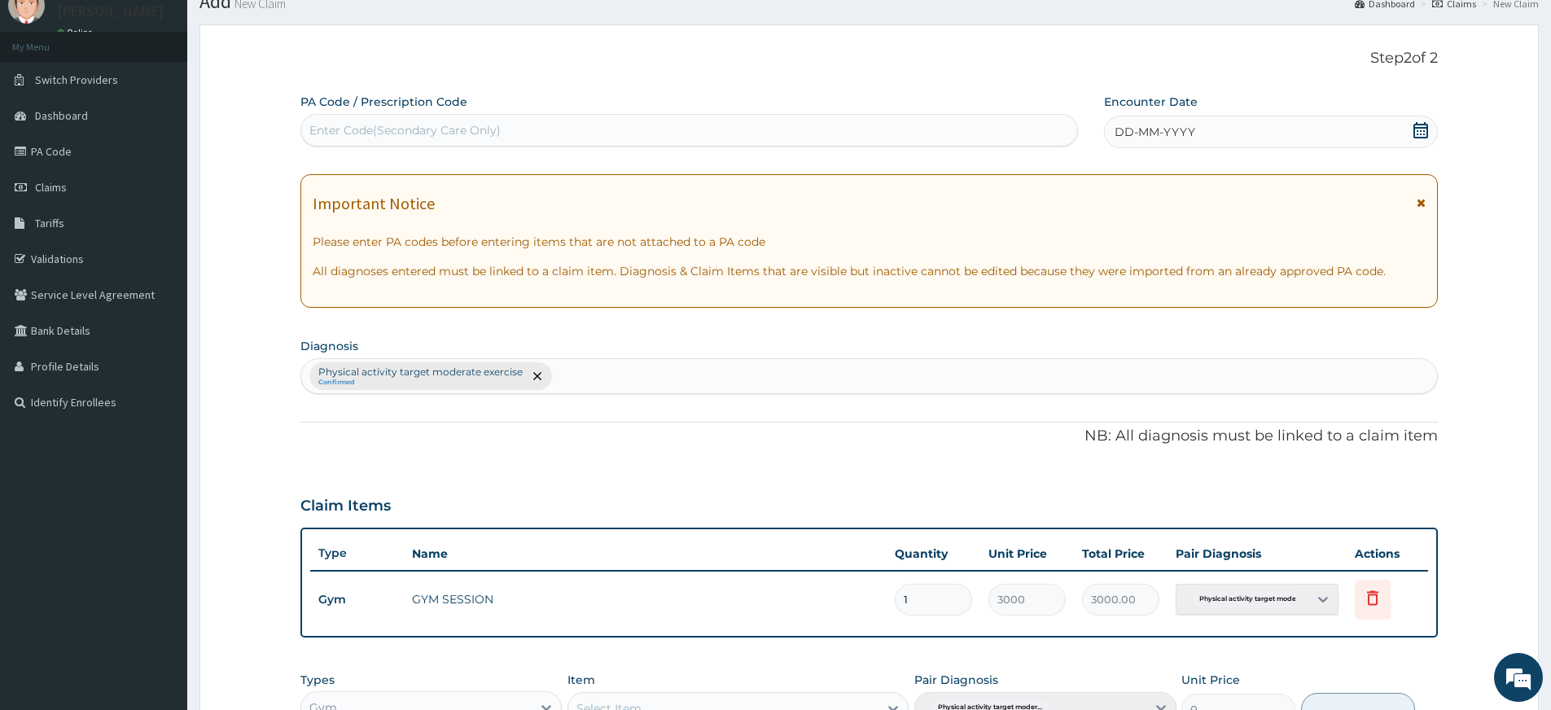
scroll to position [0, 0]
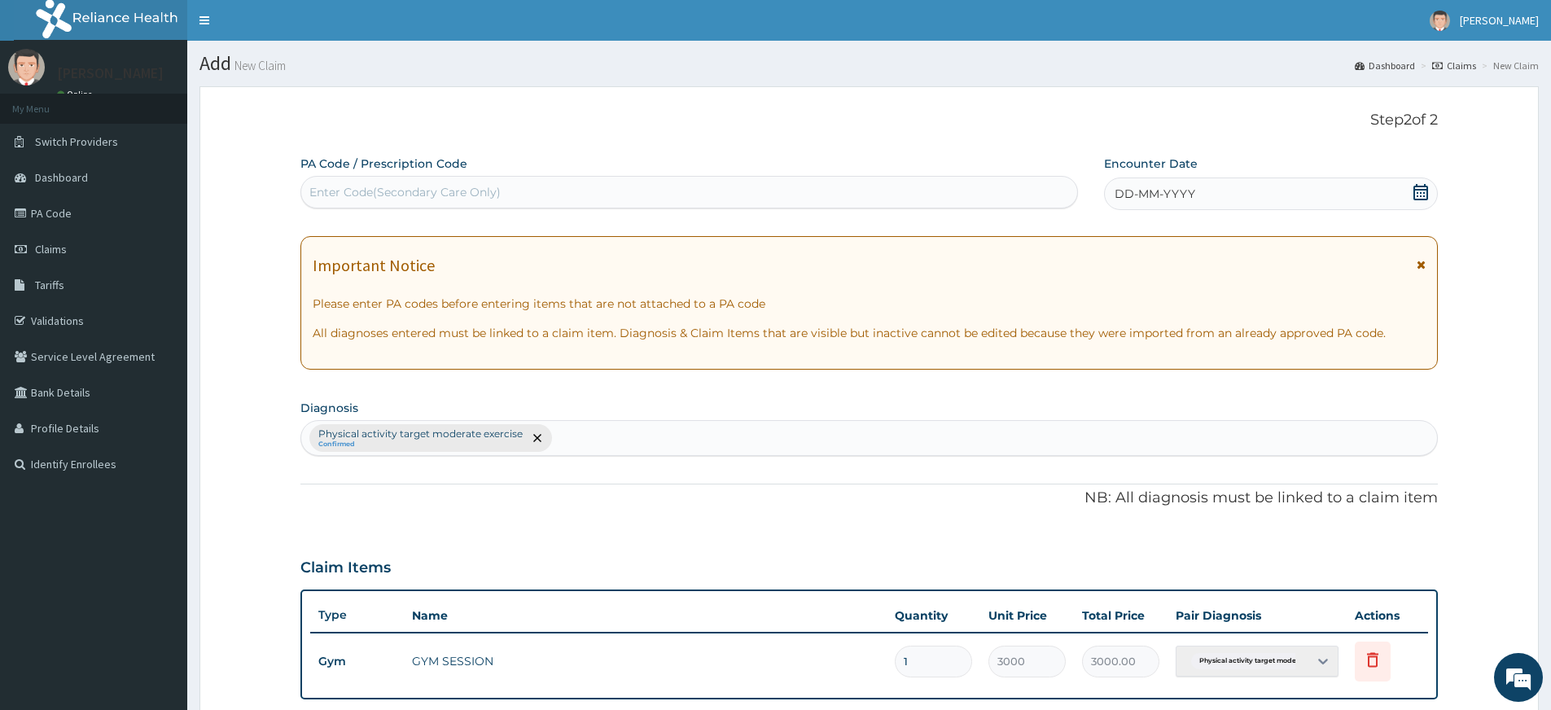
click at [1175, 199] on span "DD-MM-YYYY" at bounding box center [1155, 194] width 81 height 16
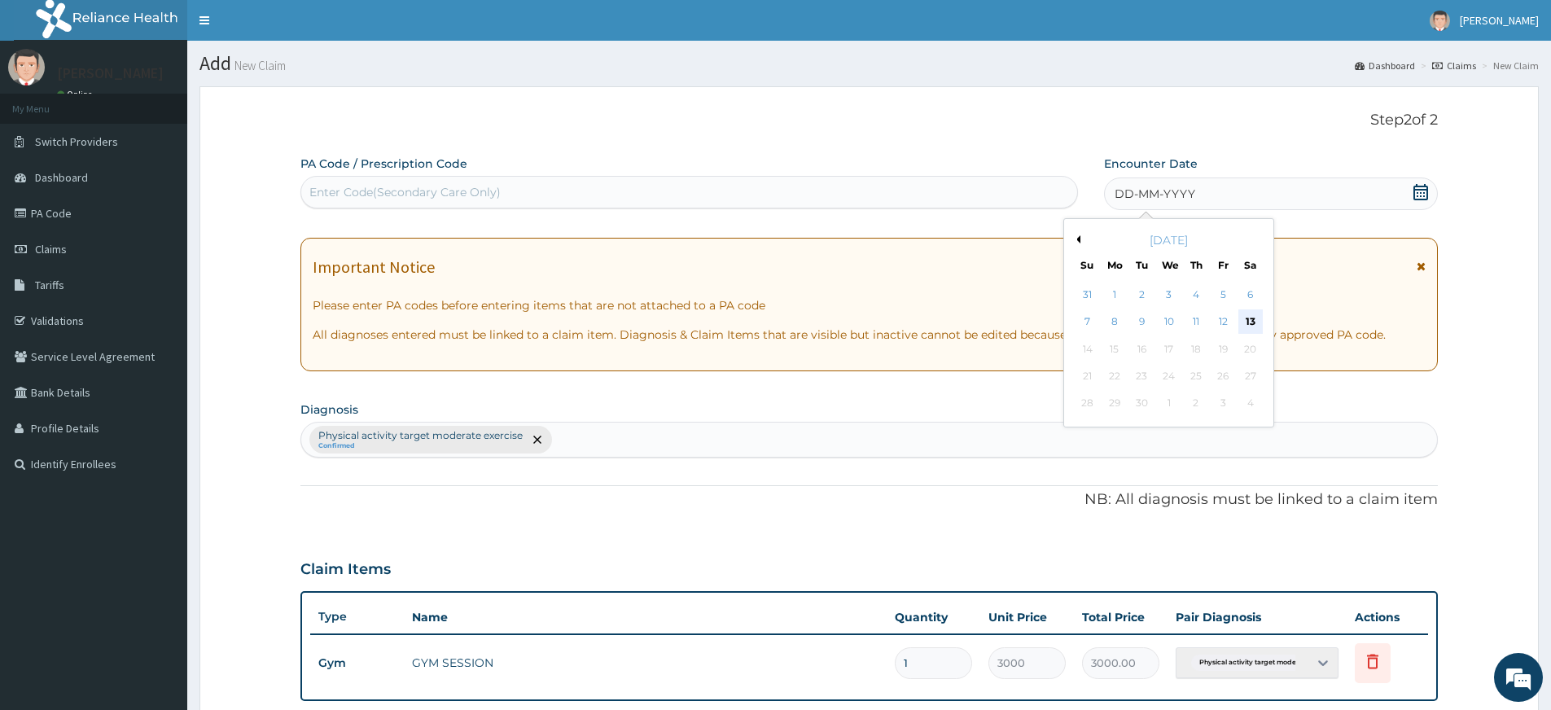
click at [1249, 313] on div "13" at bounding box center [1251, 322] width 24 height 24
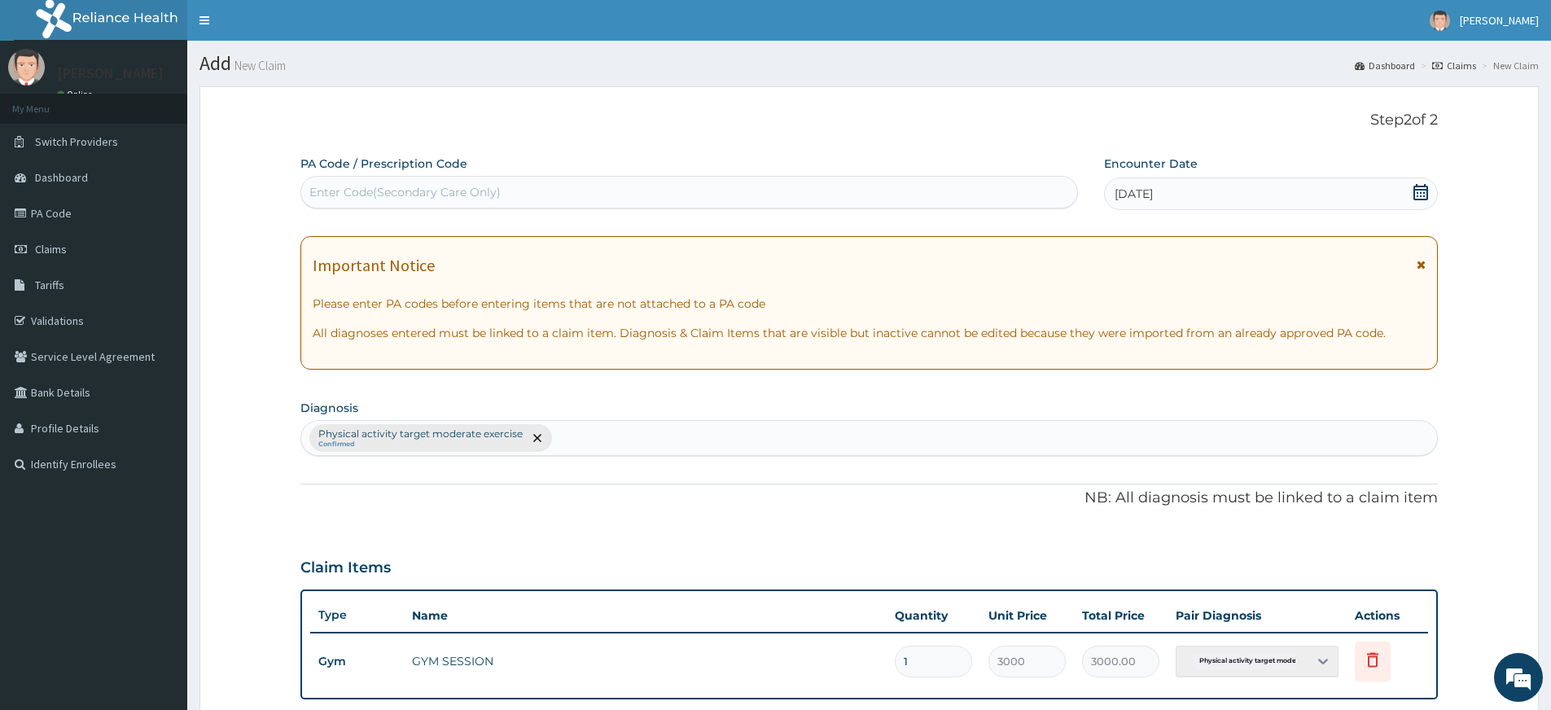
click at [989, 178] on div "Enter Code(Secondary Care Only)" at bounding box center [689, 192] width 778 height 33
click at [990, 182] on div "Enter Code(Secondary Care Only)" at bounding box center [689, 192] width 776 height 26
type input "PA/F5CD5E"
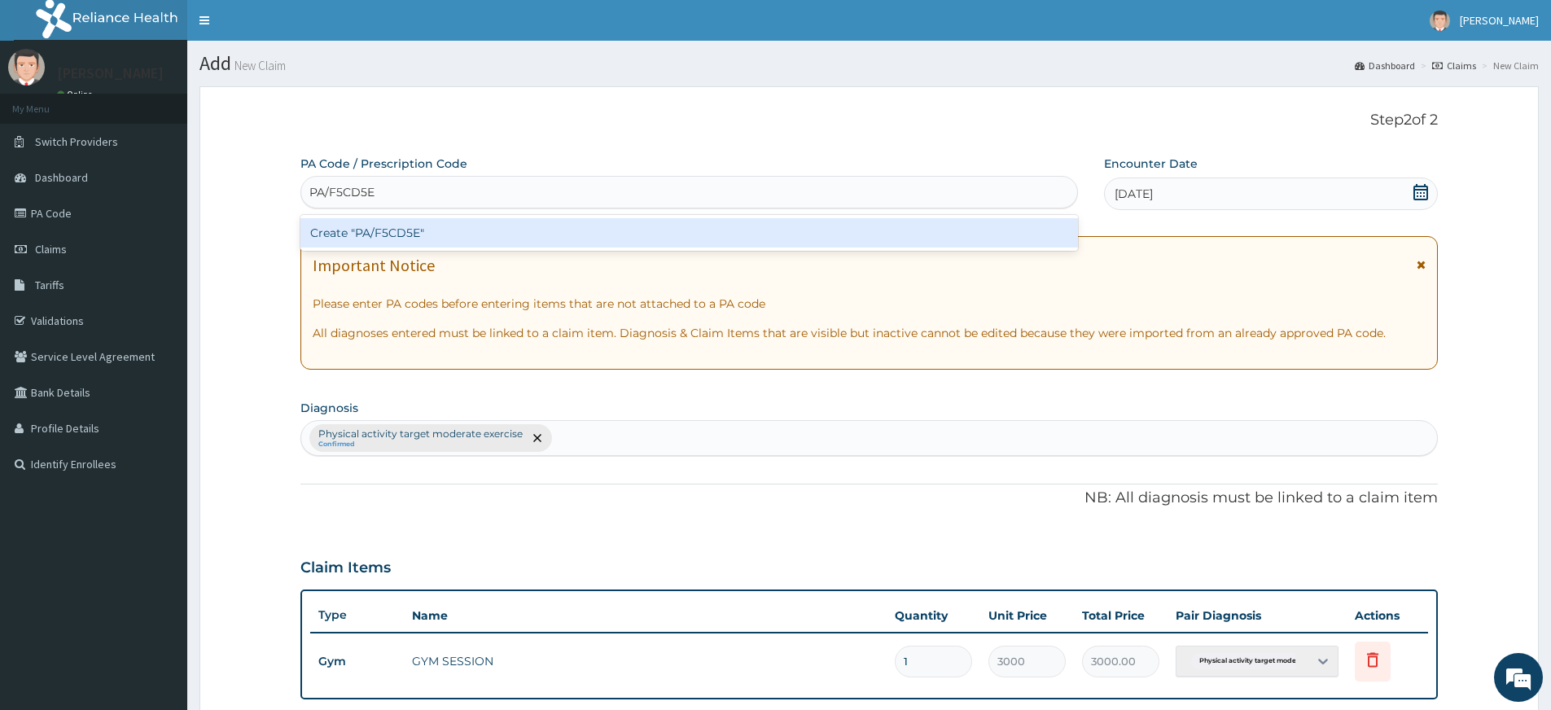
click at [858, 225] on div "Create "PA/F5CD5E"" at bounding box center [689, 232] width 778 height 29
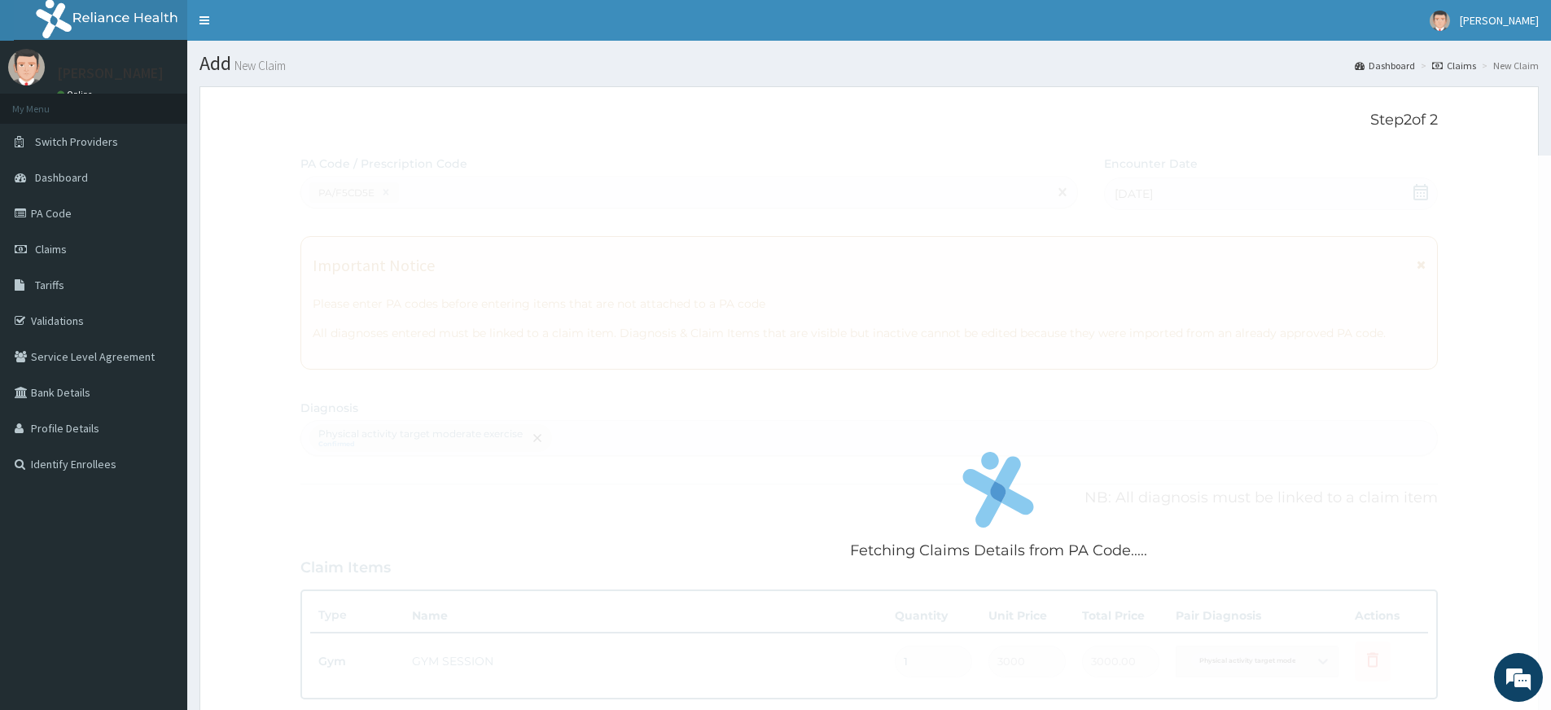
scroll to position [371, 0]
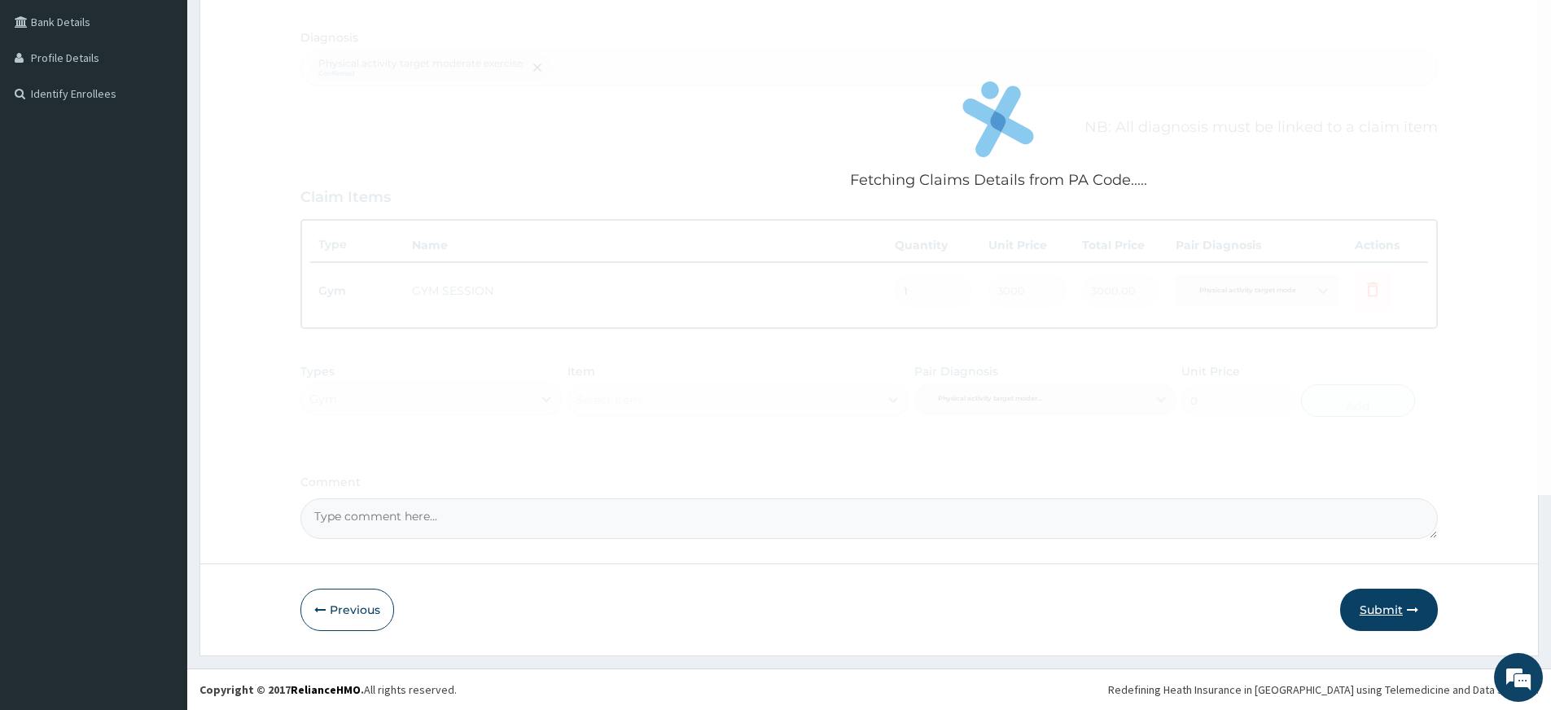
click at [1377, 600] on button "Submit" at bounding box center [1389, 610] width 98 height 42
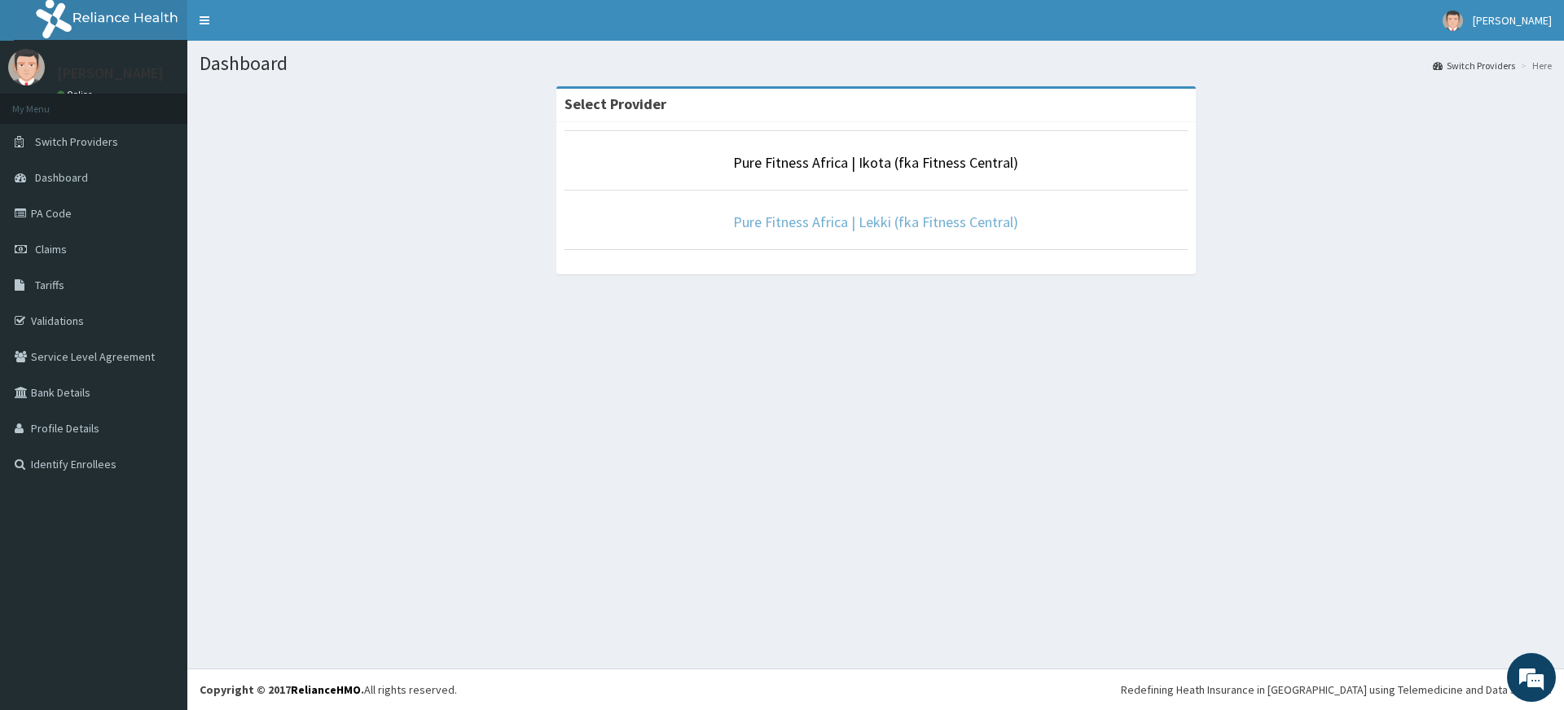
click at [871, 217] on link "Pure Fitness Africa | Lekki (fka Fitness Central)" at bounding box center [875, 222] width 285 height 19
